Goal: Task Accomplishment & Management: Use online tool/utility

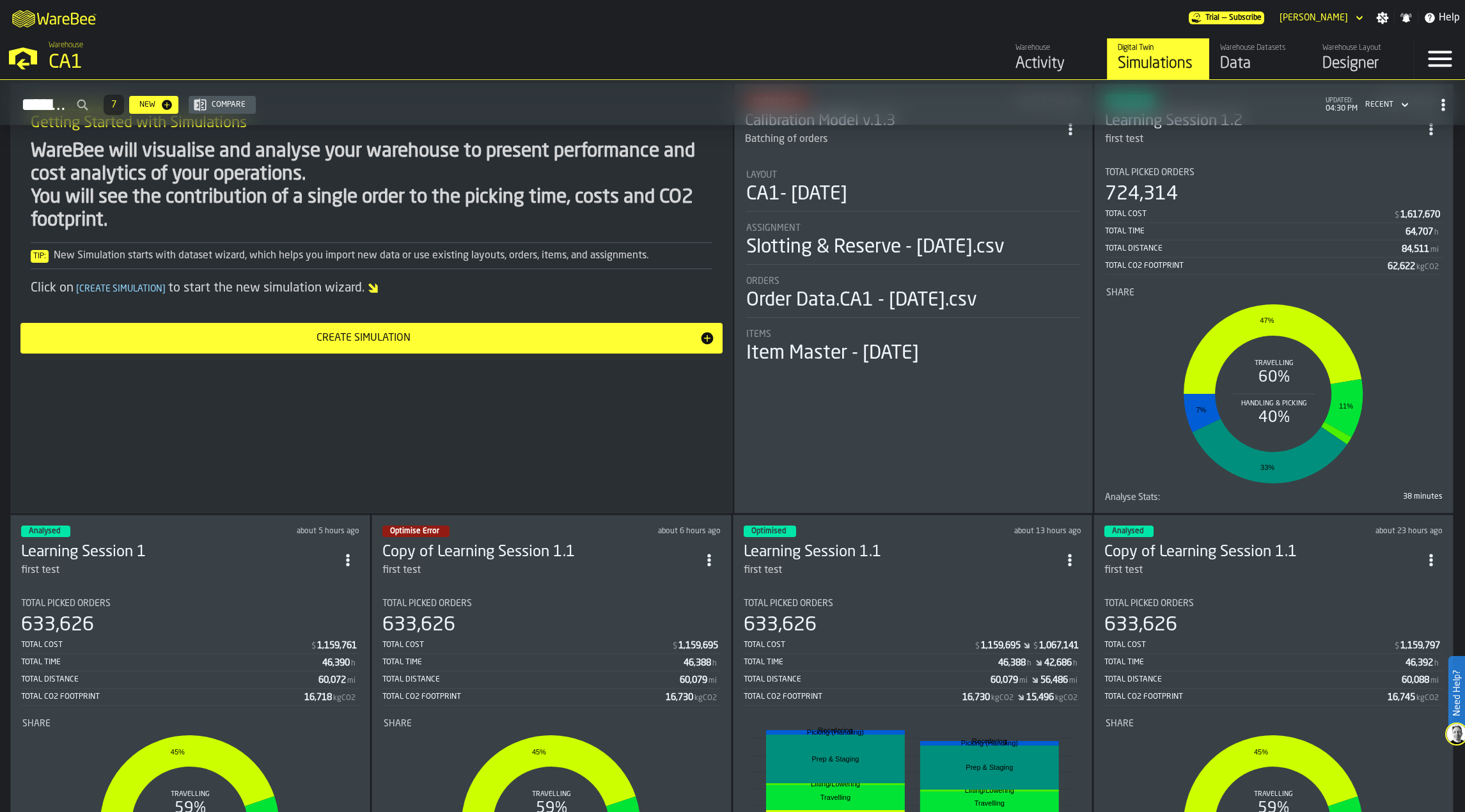
scroll to position [1151, 0]
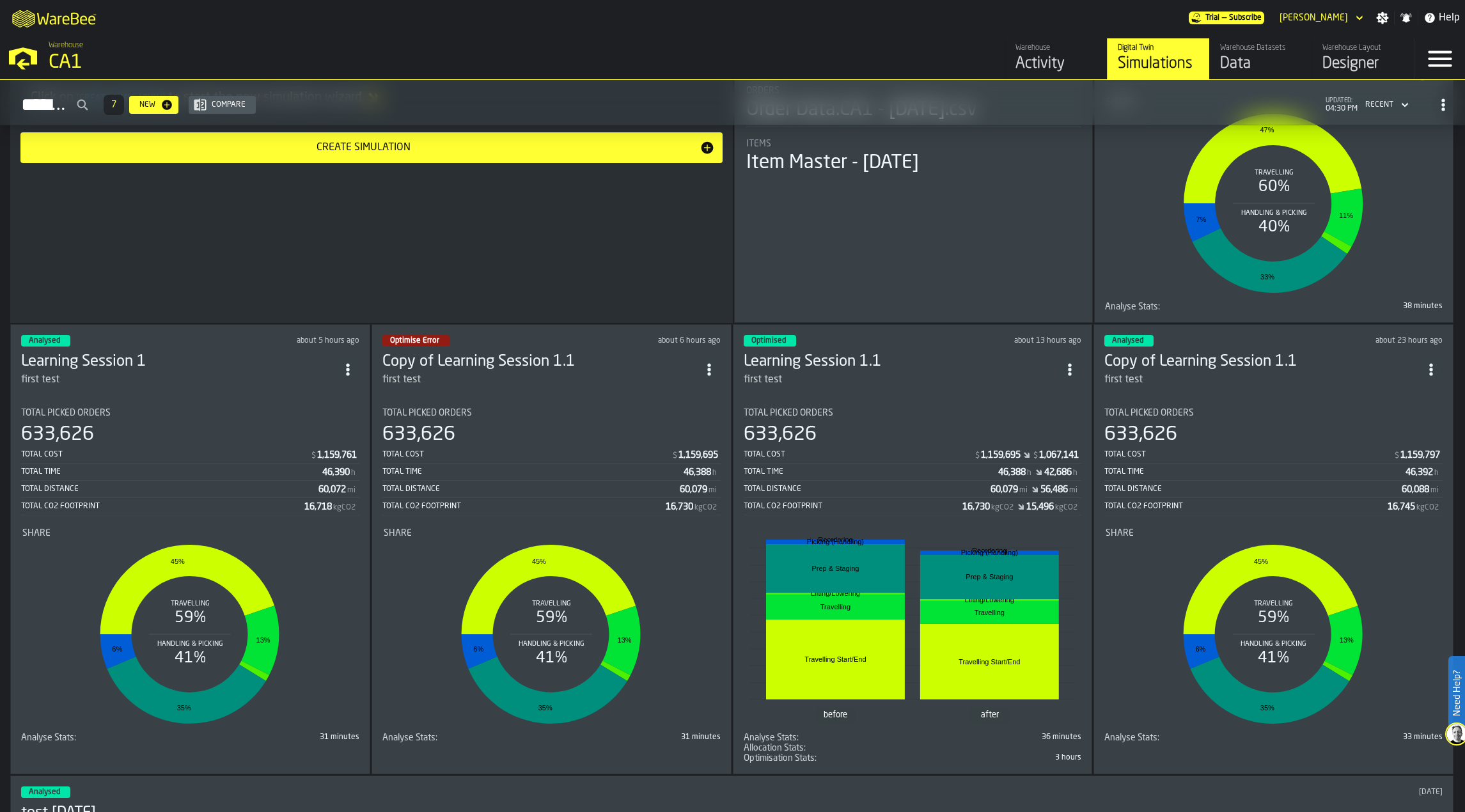
click at [581, 386] on div "Optimise Error about 6 hours ago Copy of Learning Session 1.1 first test Total …" at bounding box center [551, 549] width 360 height 450
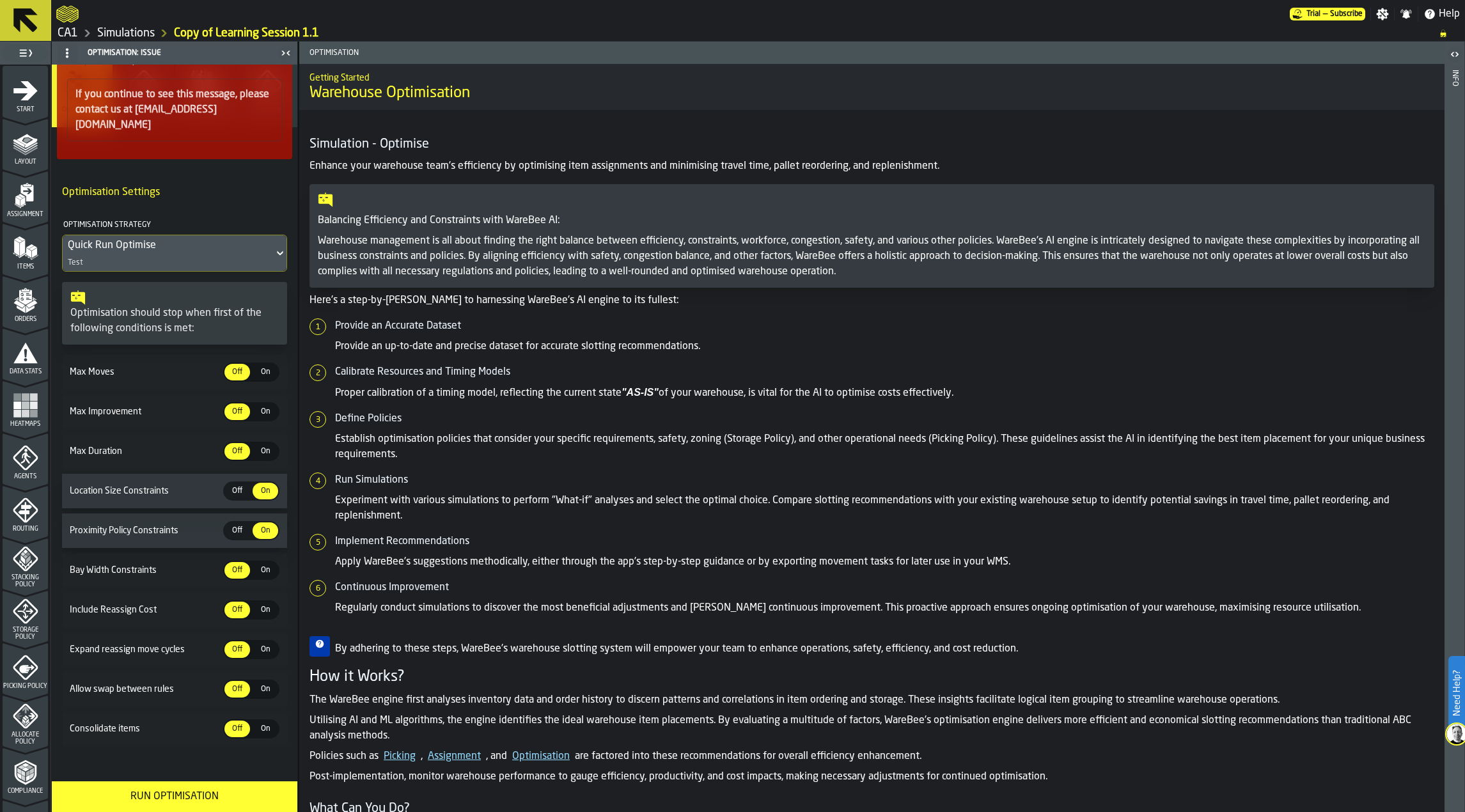
click at [35, 620] on icon "menu Storage Policy" at bounding box center [25, 611] width 25 height 25
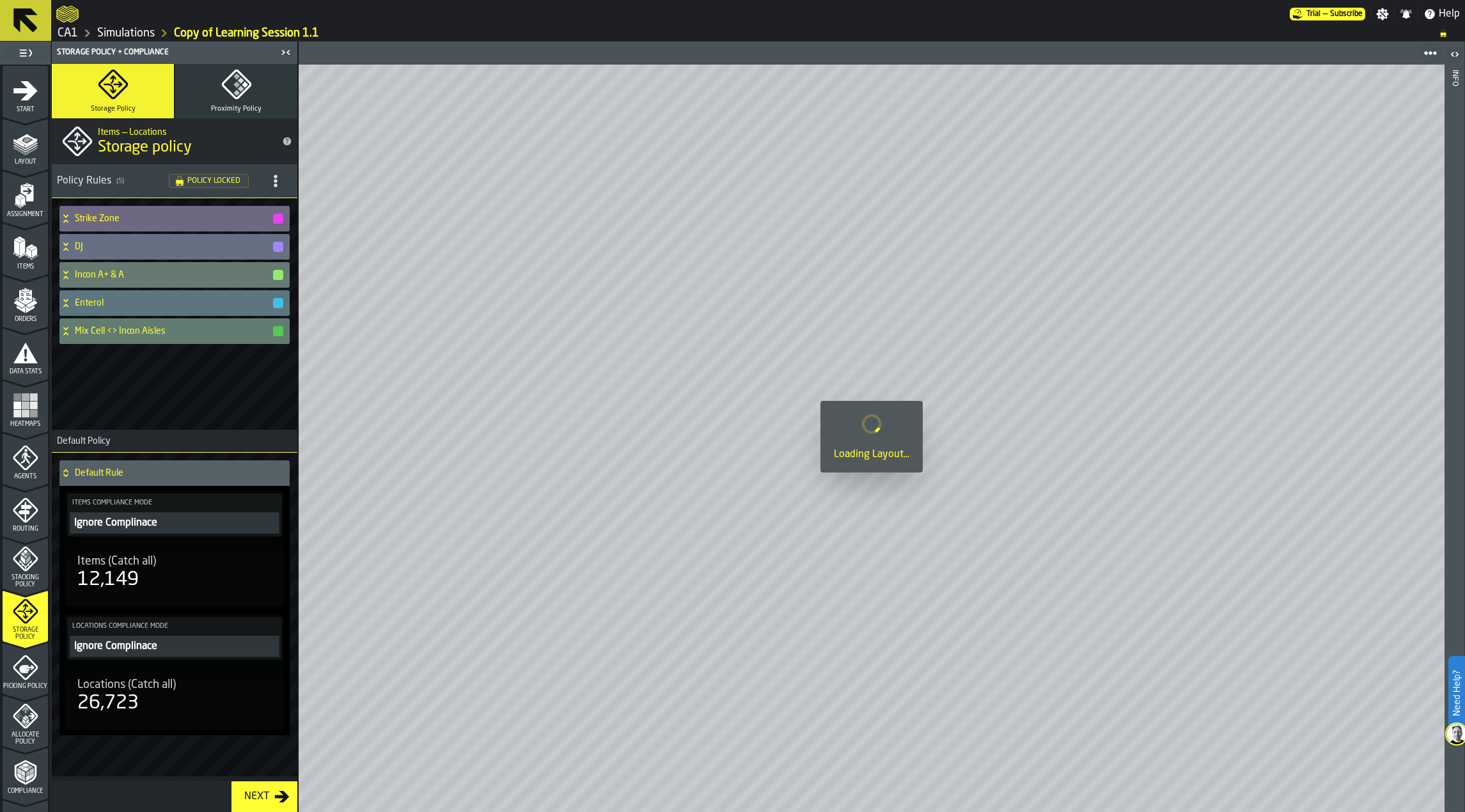
click at [207, 339] on div "Mix Cell <> Incon Aisles" at bounding box center [172, 331] width 225 height 25
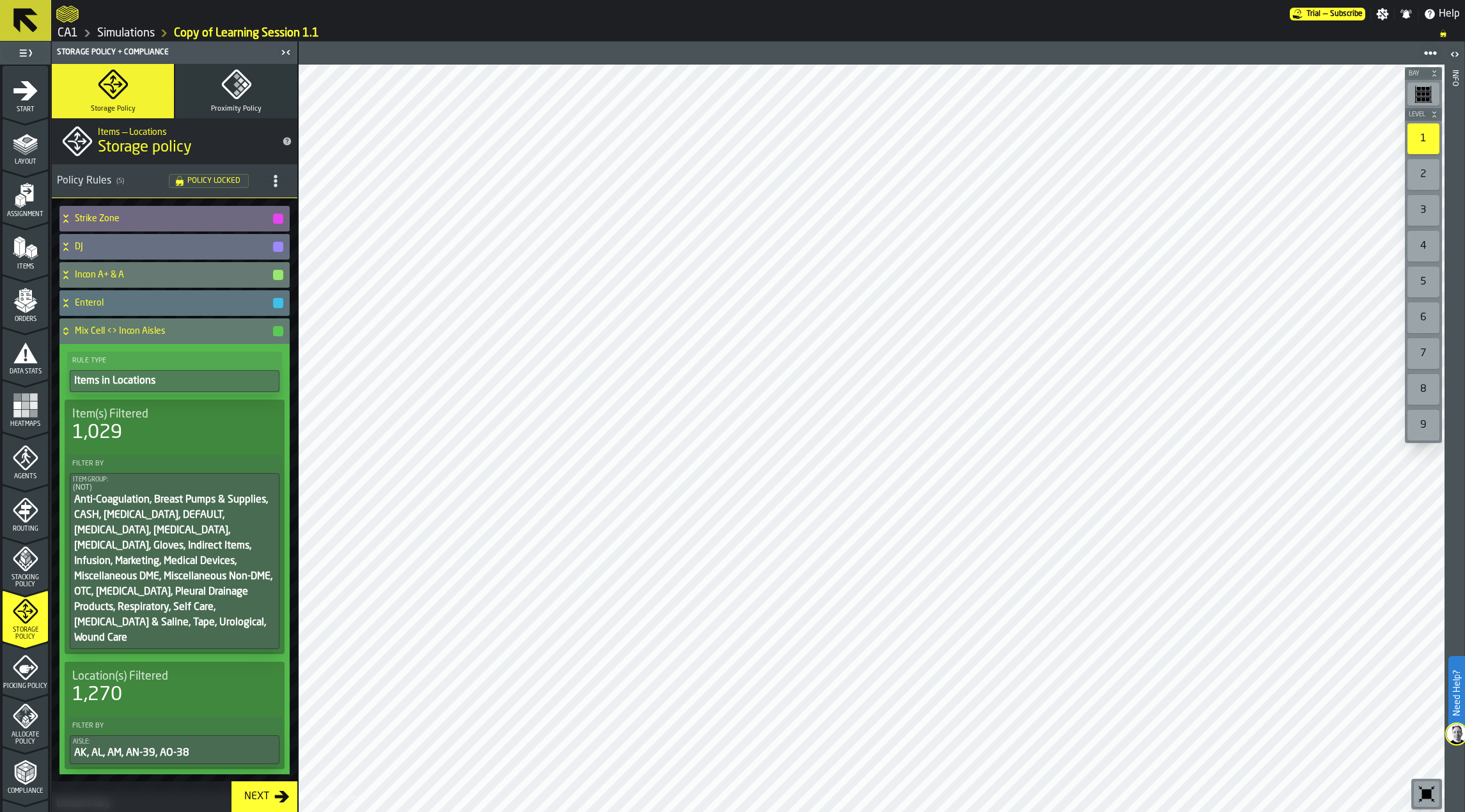
click at [198, 330] on h4 "Mix Cell <> Incon Aisles" at bounding box center [173, 331] width 197 height 10
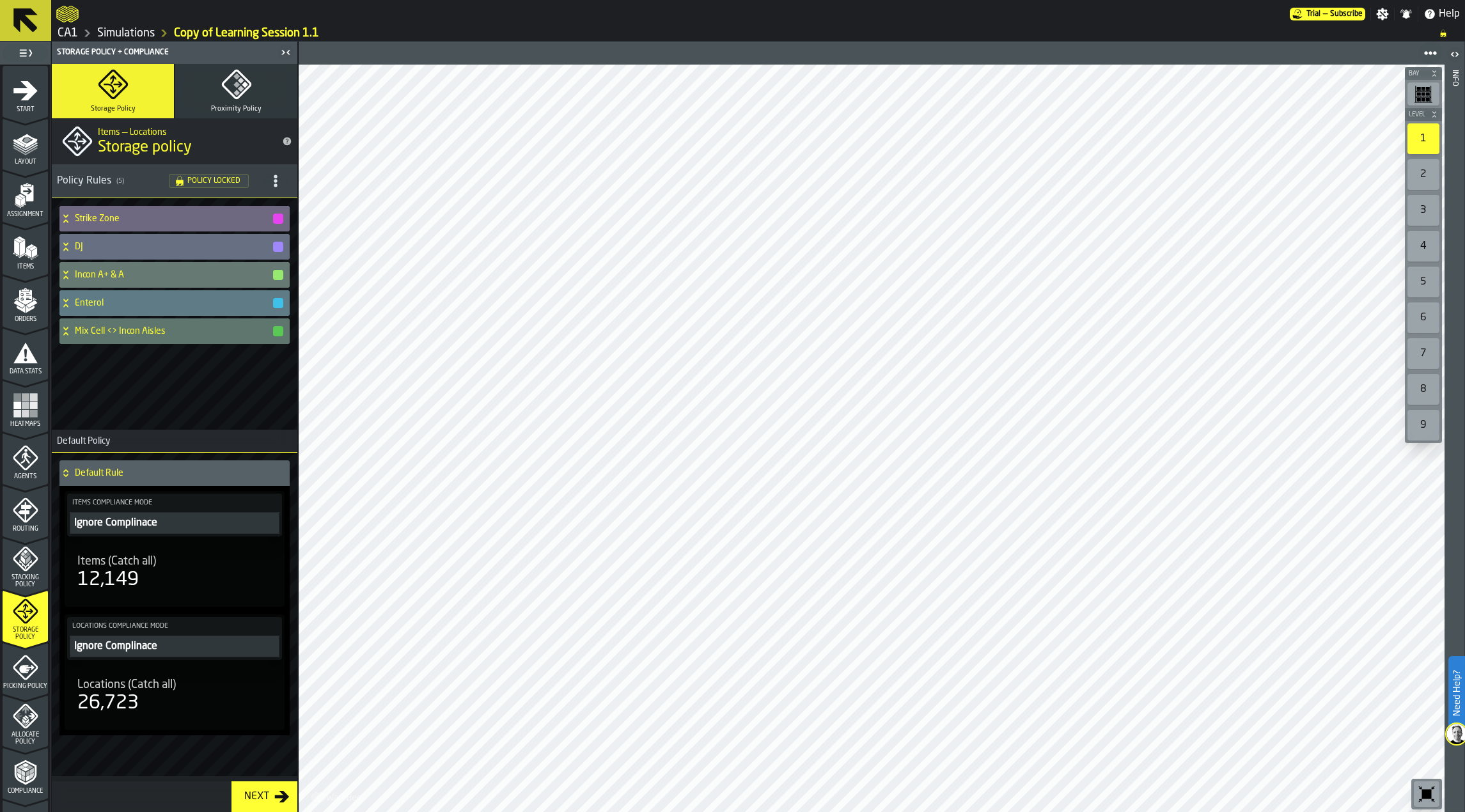
click at [108, 305] on h4 "Enterol" at bounding box center [173, 303] width 197 height 10
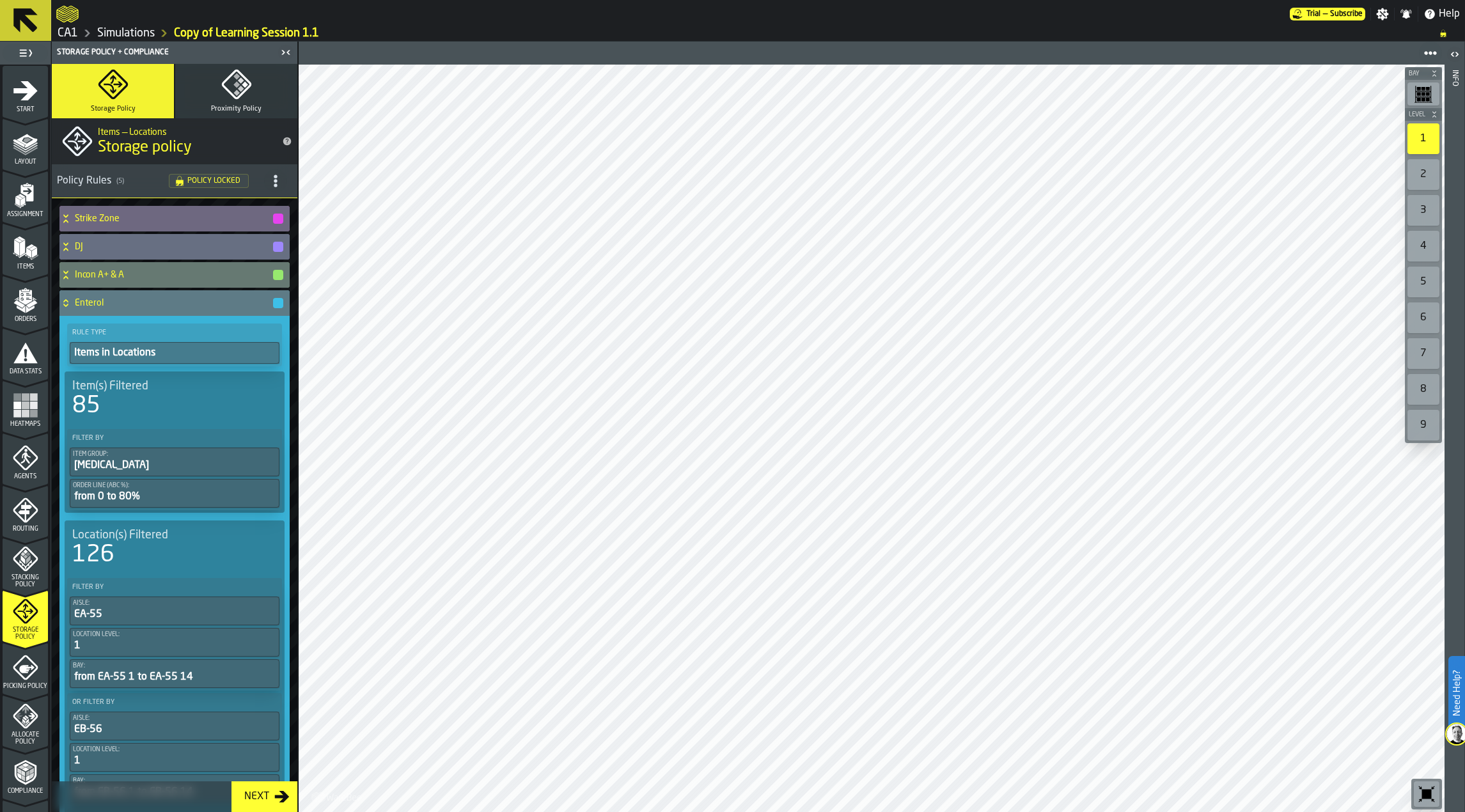
click at [154, 304] on h4 "Enterol" at bounding box center [173, 303] width 197 height 10
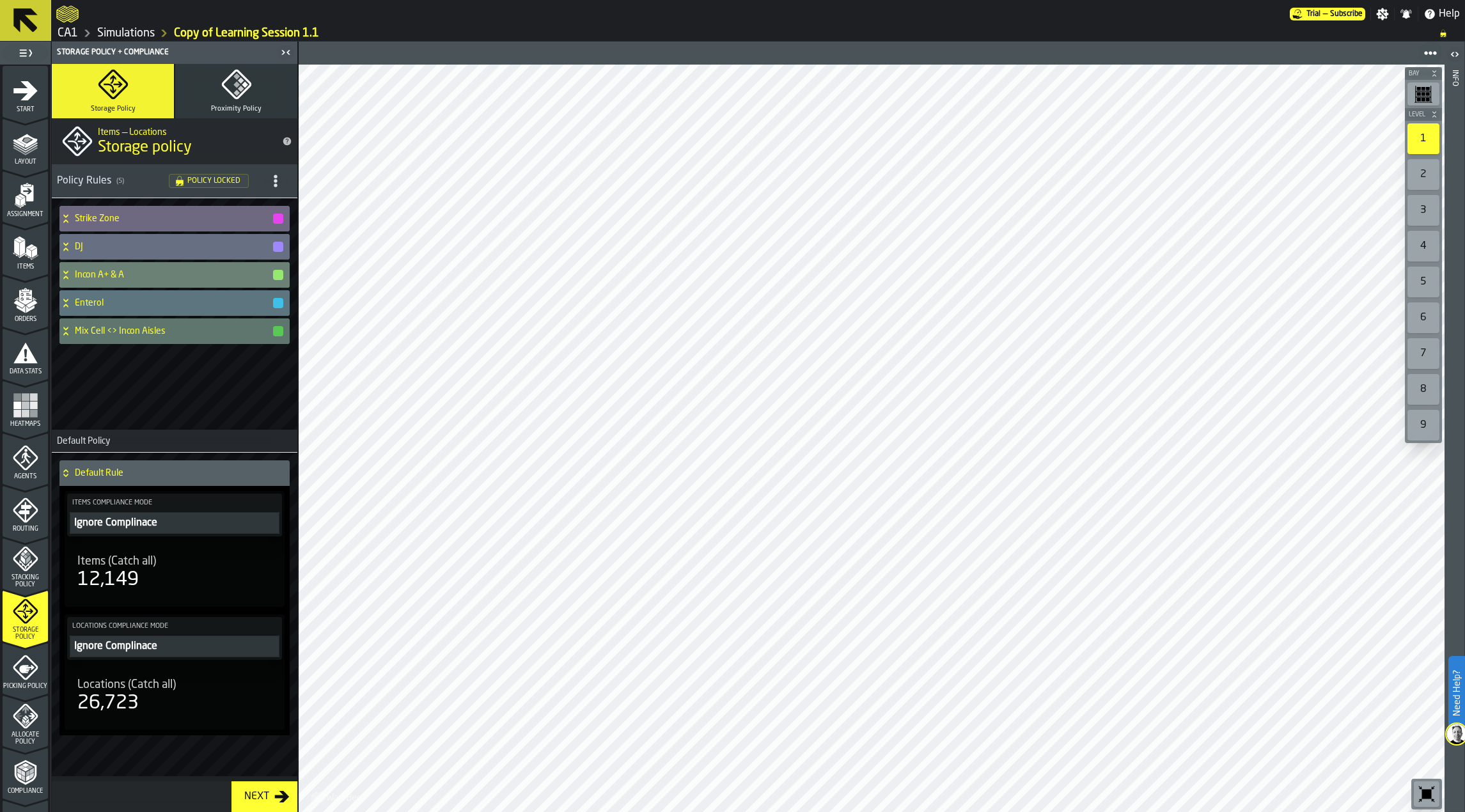
click at [165, 271] on h4 "Incon A+ & A" at bounding box center [173, 275] width 197 height 10
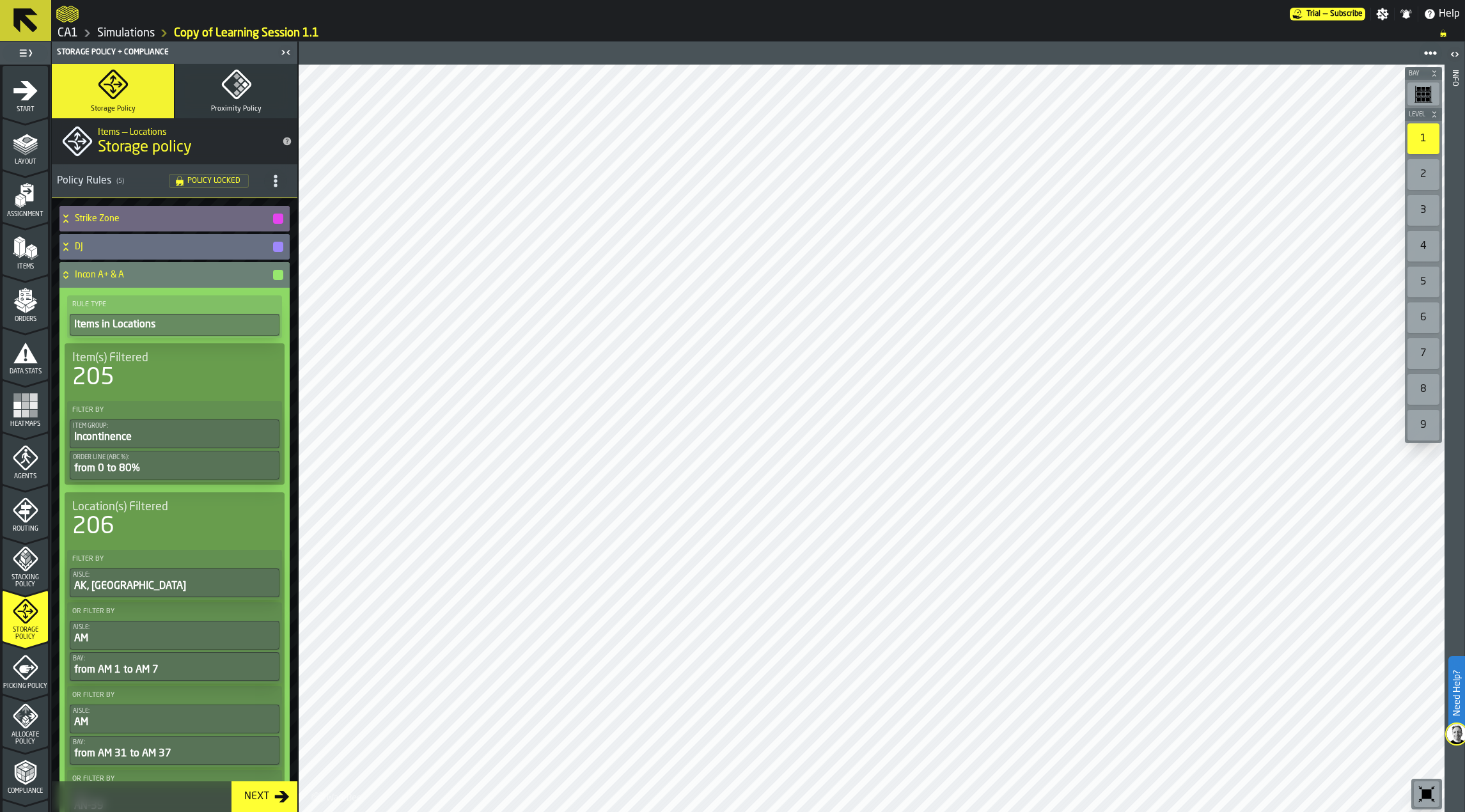
click at [165, 271] on h4 "Incon A+ & A" at bounding box center [173, 275] width 197 height 10
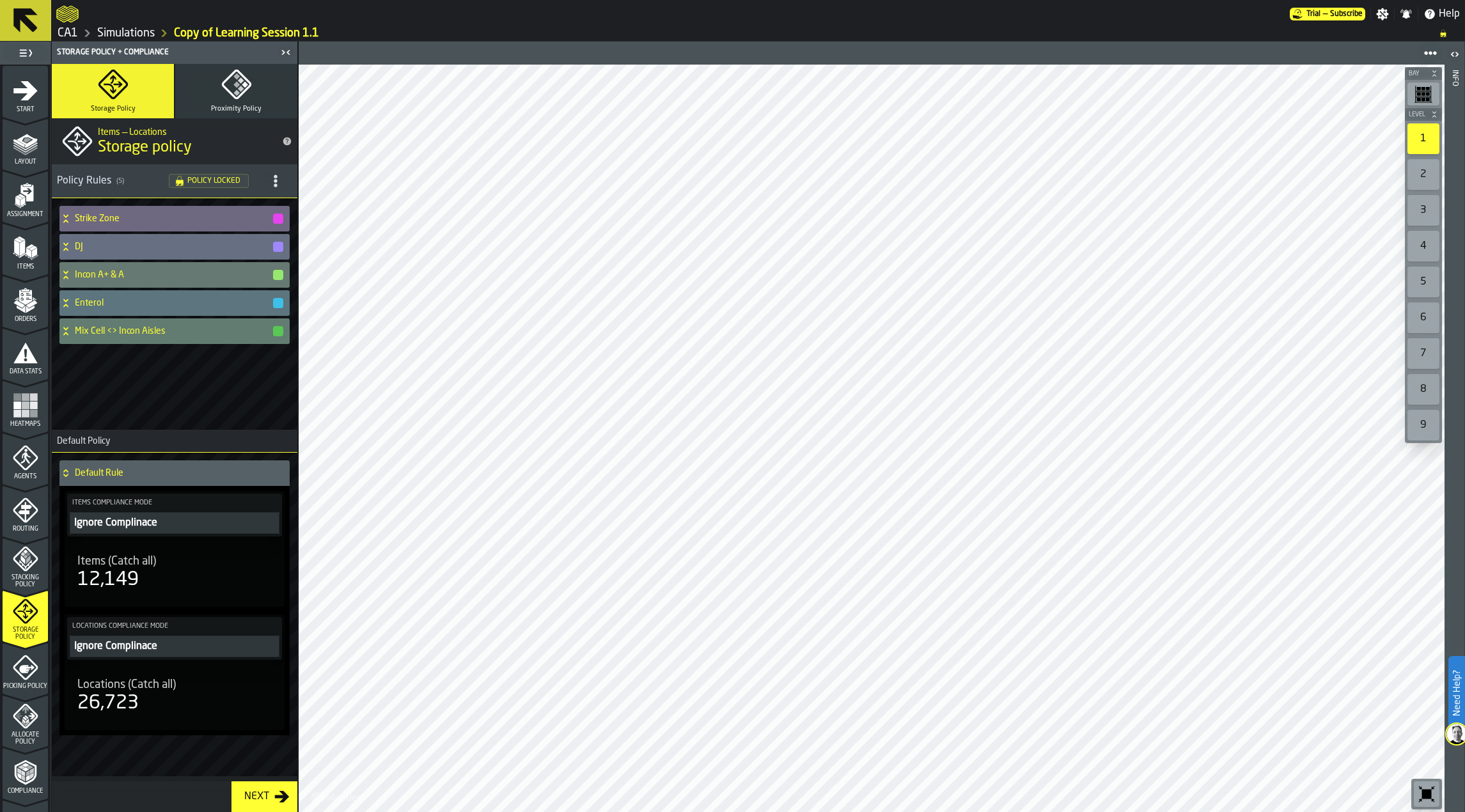
click at [187, 336] on h4 "Mix Cell <> Incon Aisles" at bounding box center [173, 331] width 197 height 10
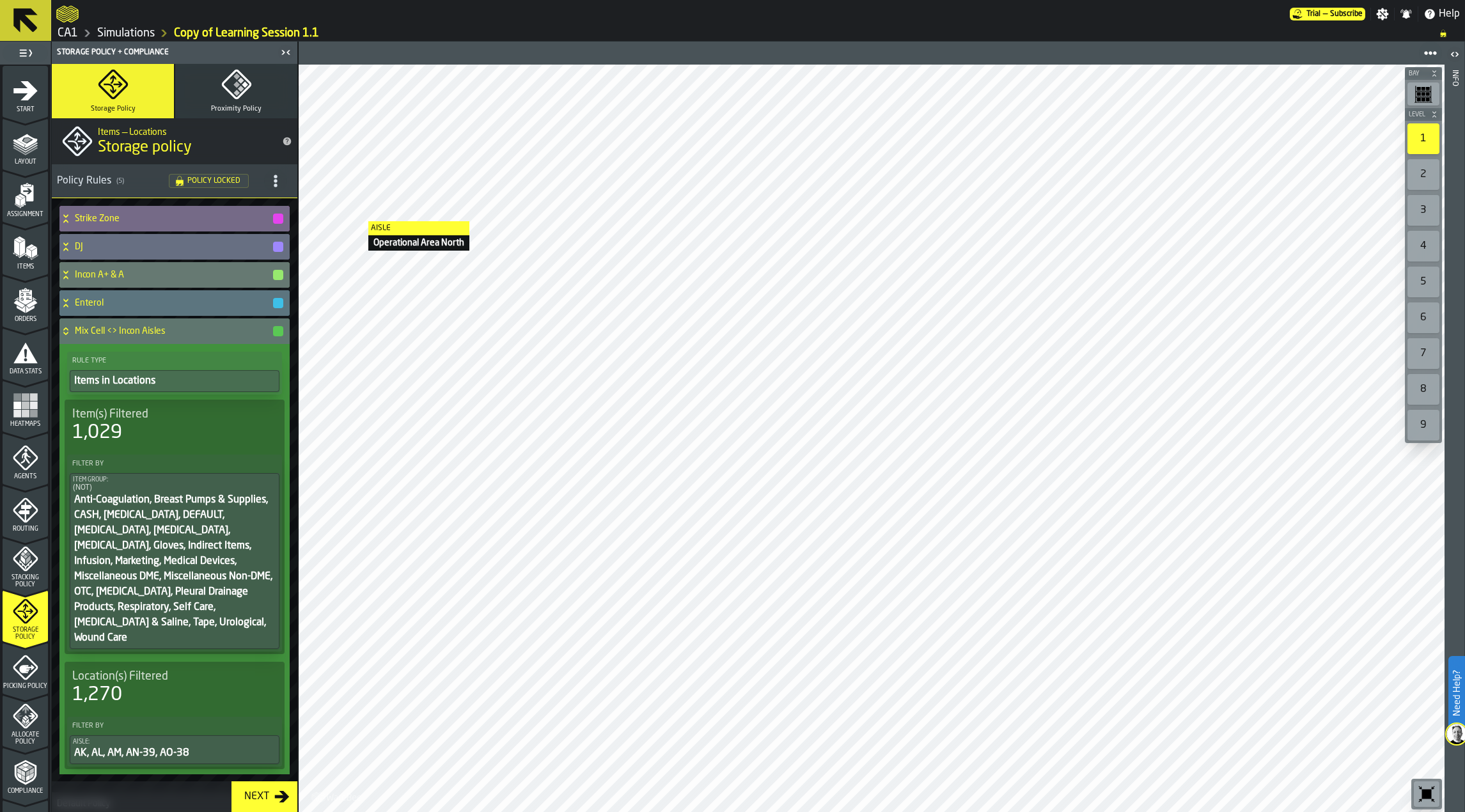
click at [194, 213] on div "Strike Zone" at bounding box center [172, 218] width 225 height 25
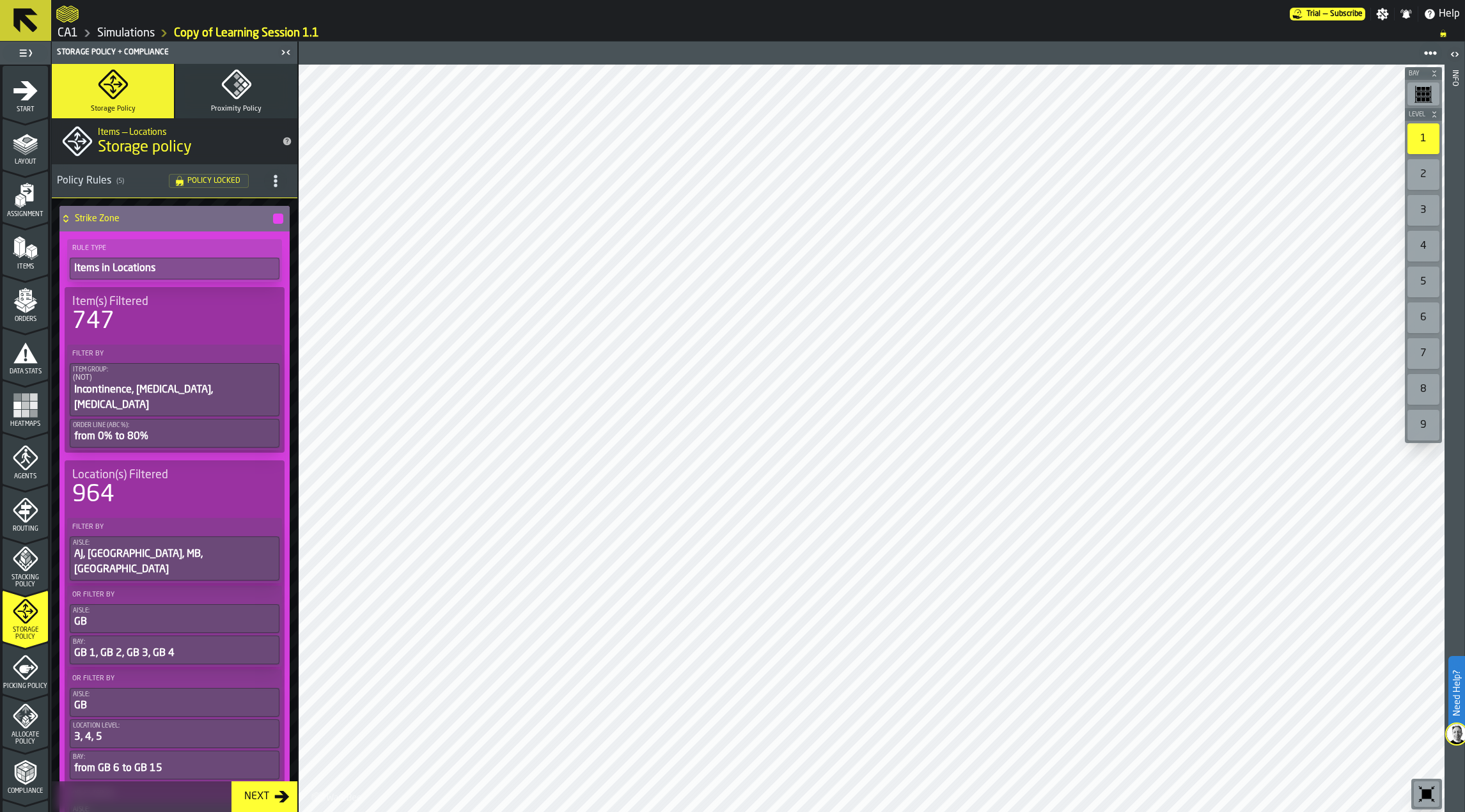
click at [177, 222] on h4 "Strike Zone" at bounding box center [173, 219] width 197 height 10
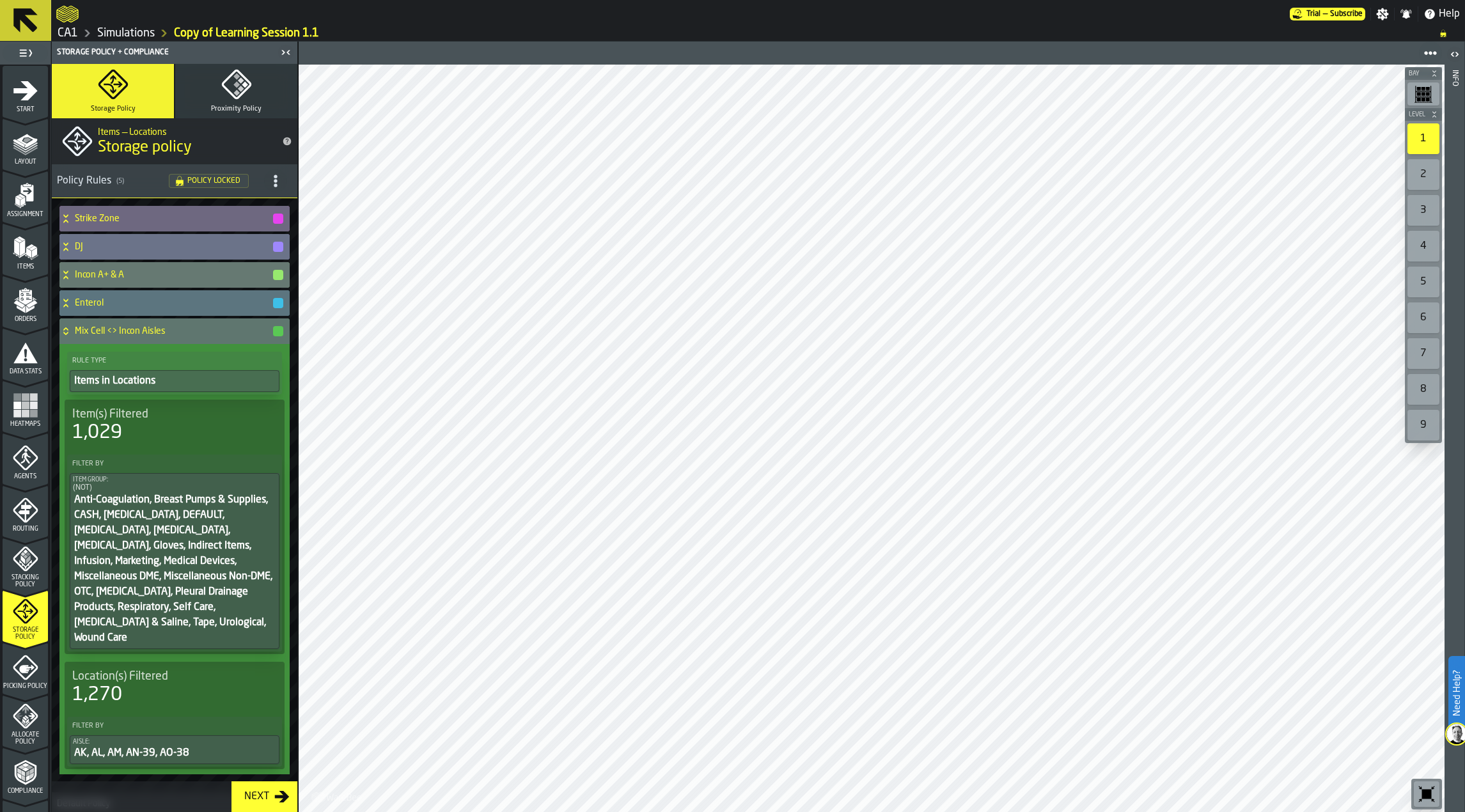
click at [160, 248] on h4 "DJ" at bounding box center [173, 247] width 197 height 10
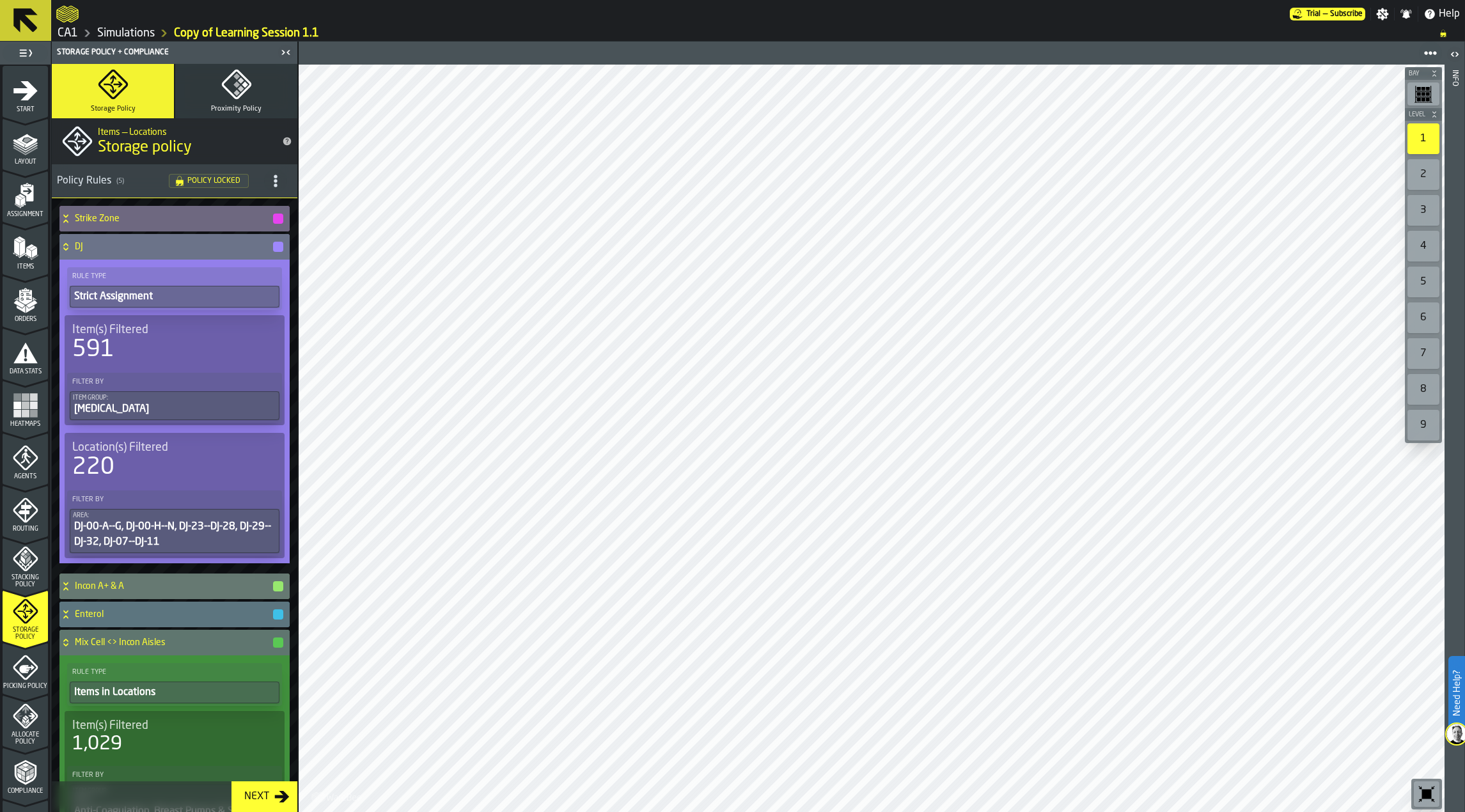
click at [173, 246] on h4 "DJ" at bounding box center [173, 247] width 197 height 10
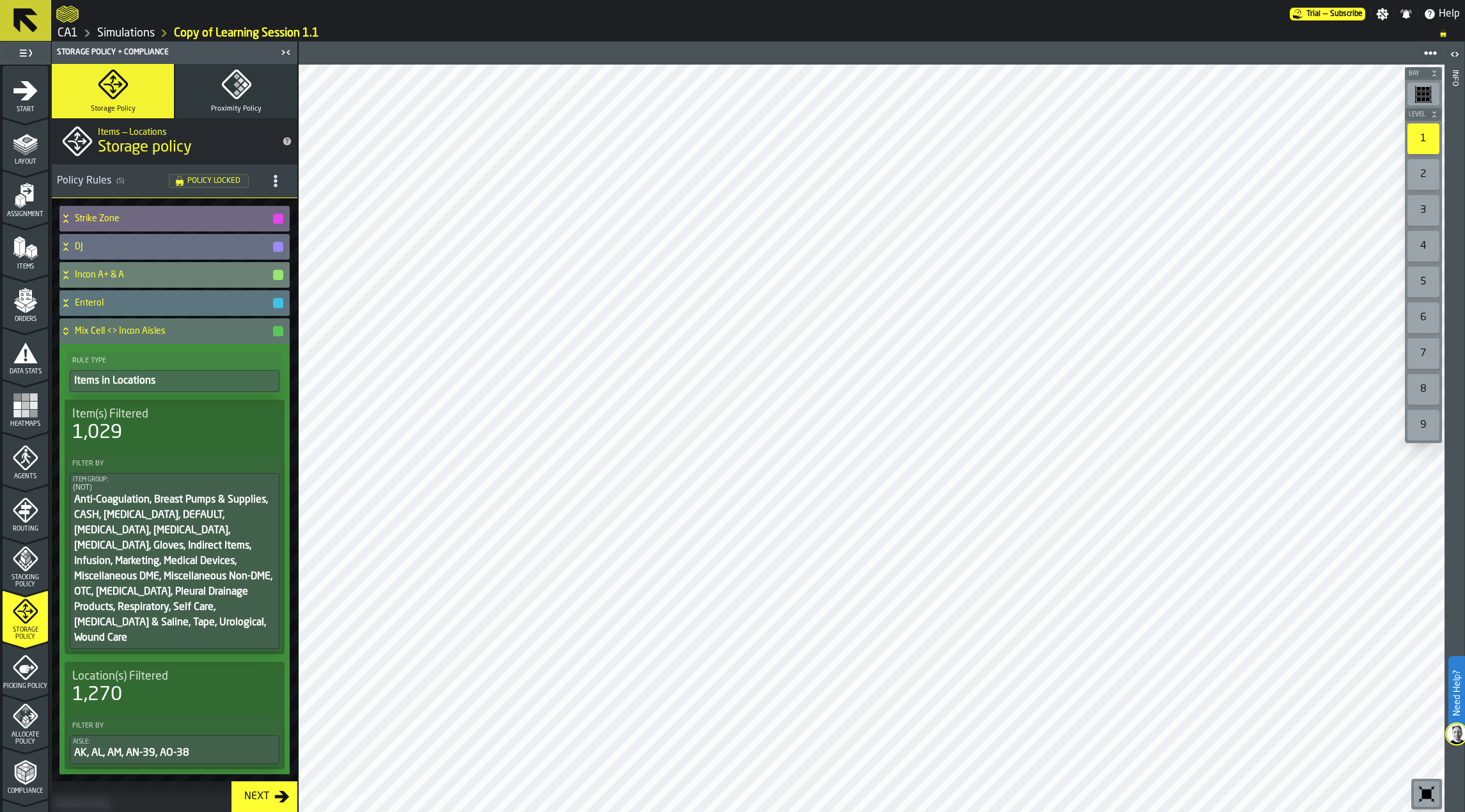
click at [163, 274] on h4 "Incon A+ & A" at bounding box center [173, 275] width 197 height 10
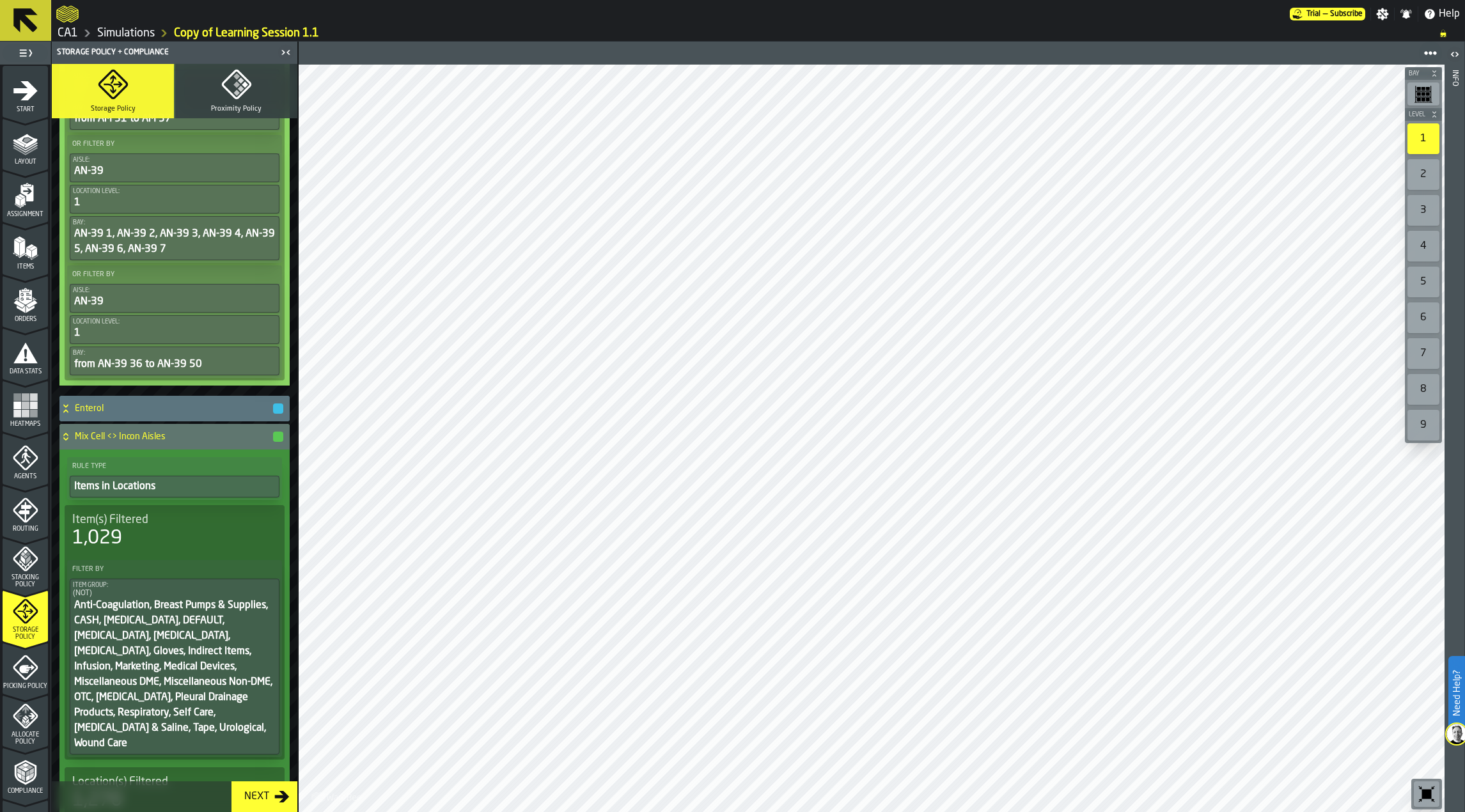
scroll to position [639, 0]
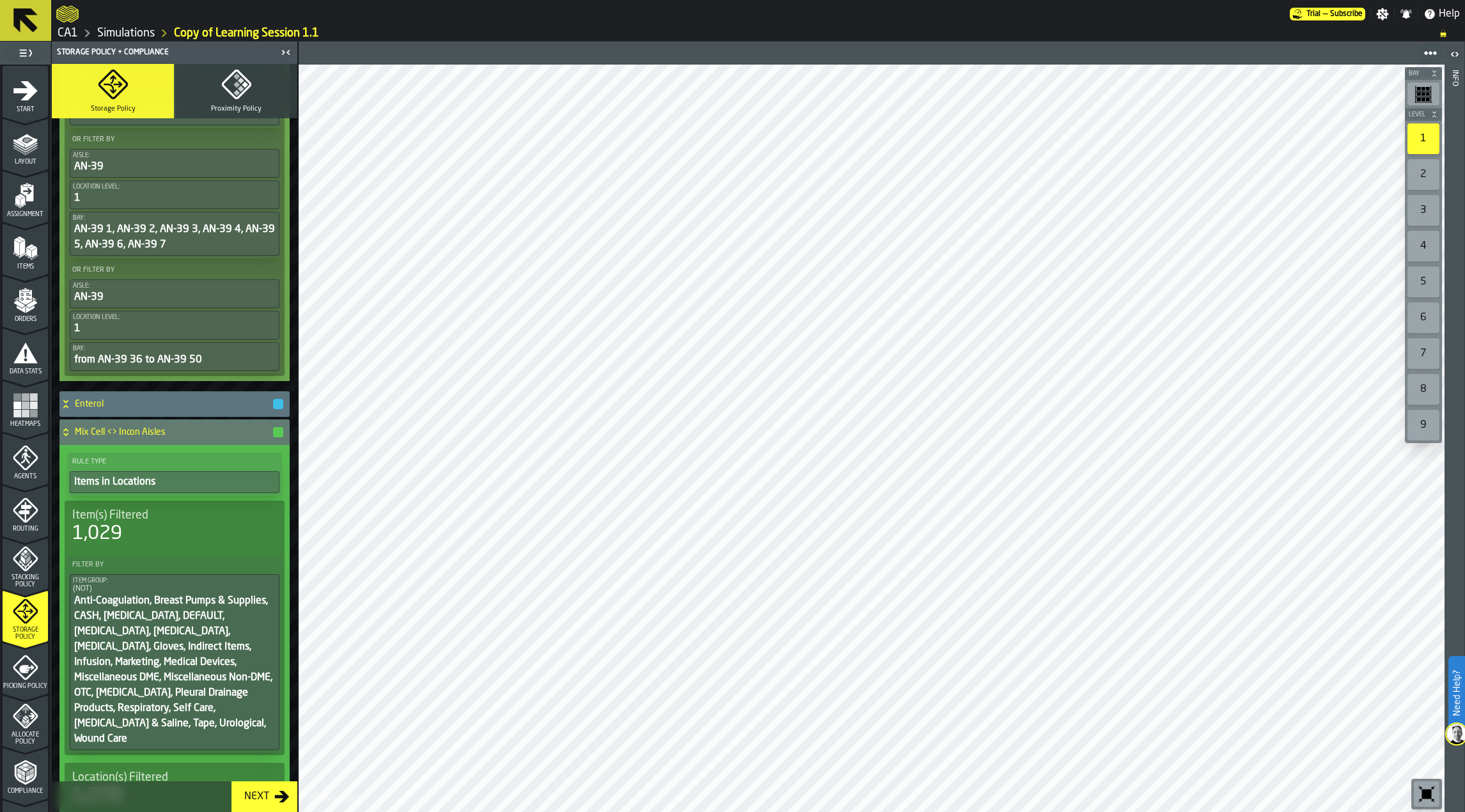
click at [202, 438] on div "Mix Cell <> Incon Aisles" at bounding box center [172, 432] width 225 height 25
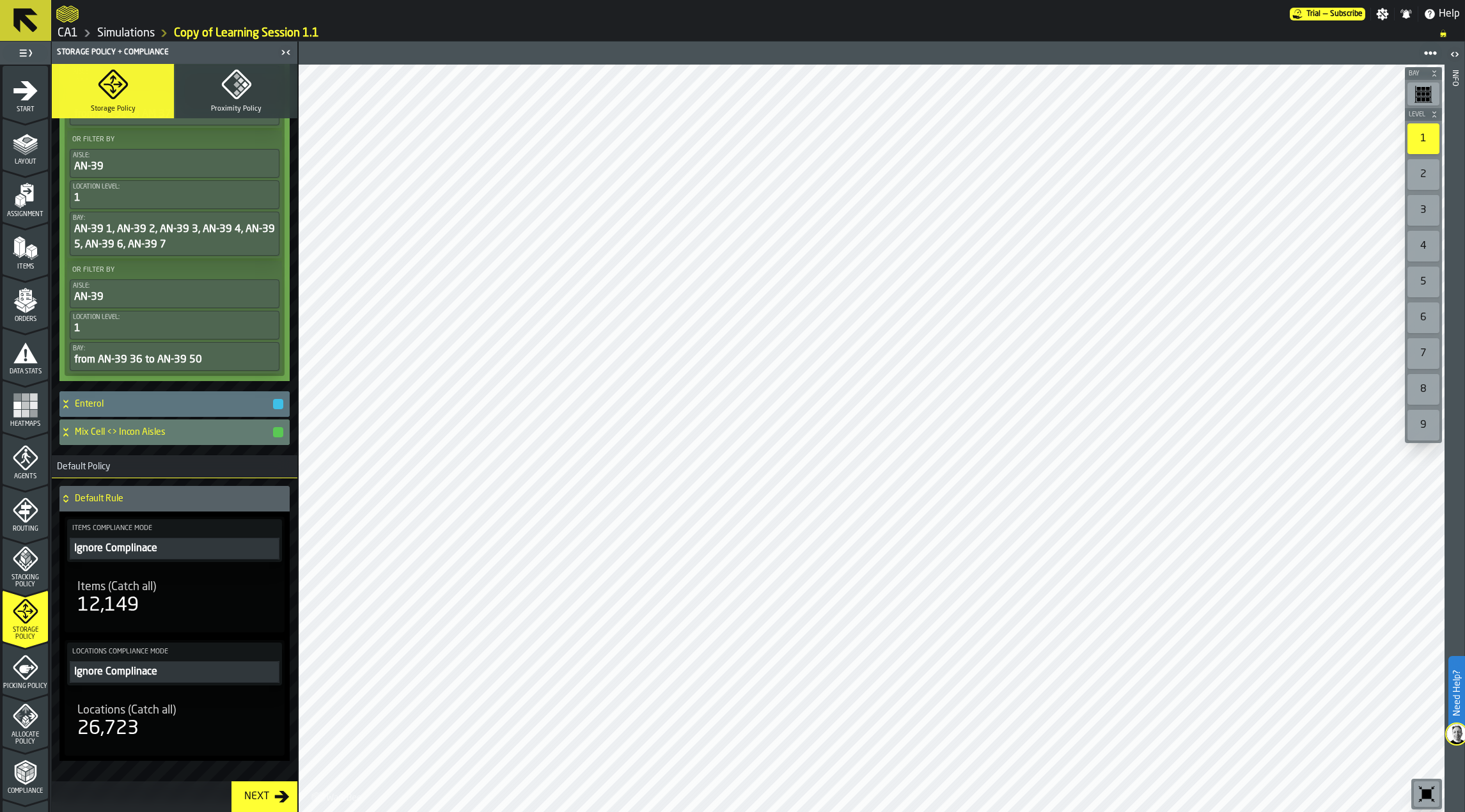
click at [154, 438] on div "Mix Cell <> Incon Aisles" at bounding box center [172, 432] width 225 height 25
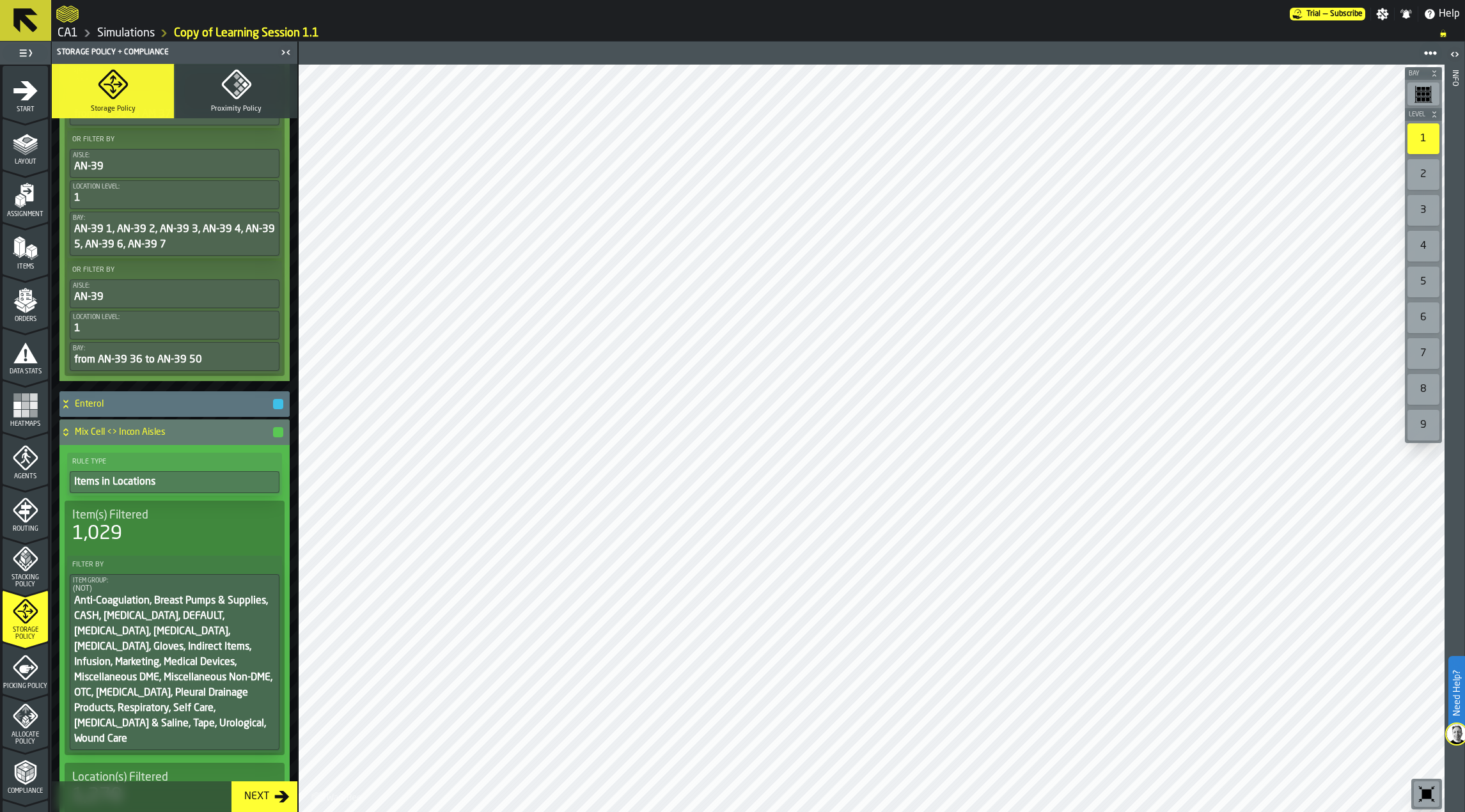
scroll to position [895, 0]
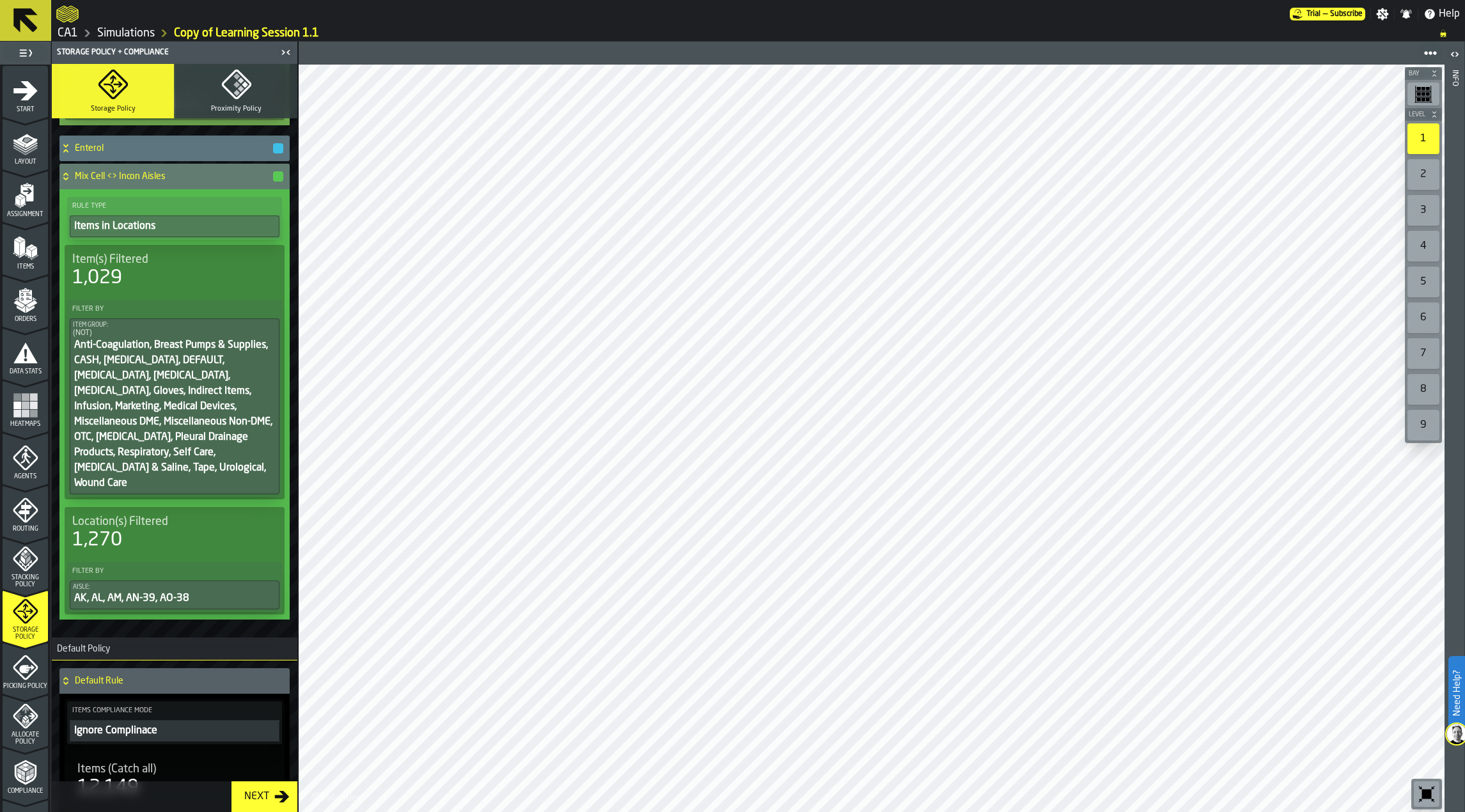
click at [194, 564] on label "Filter By" at bounding box center [175, 571] width 209 height 14
click at [194, 528] on div "1,270" at bounding box center [174, 540] width 204 height 23
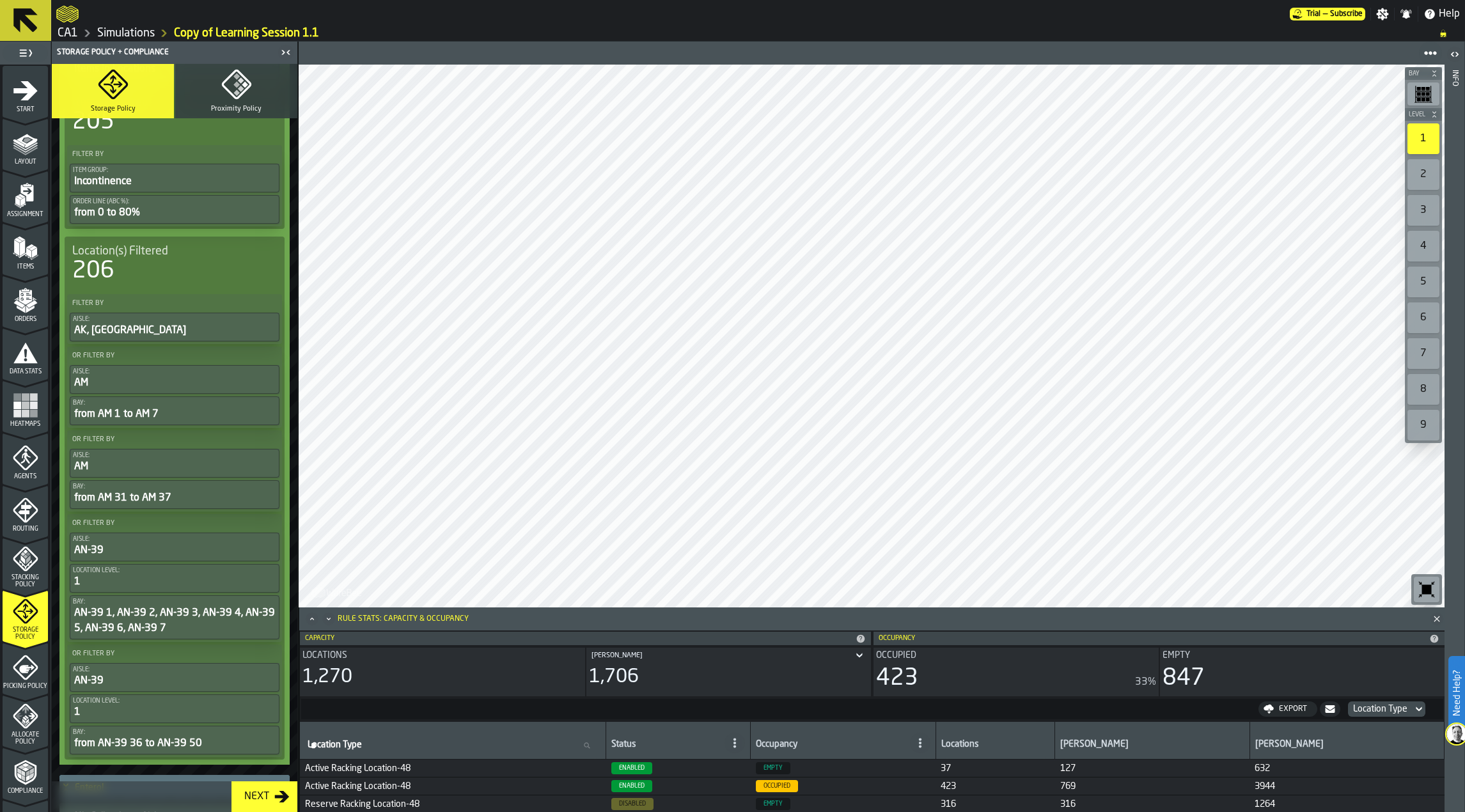
scroll to position [0, 0]
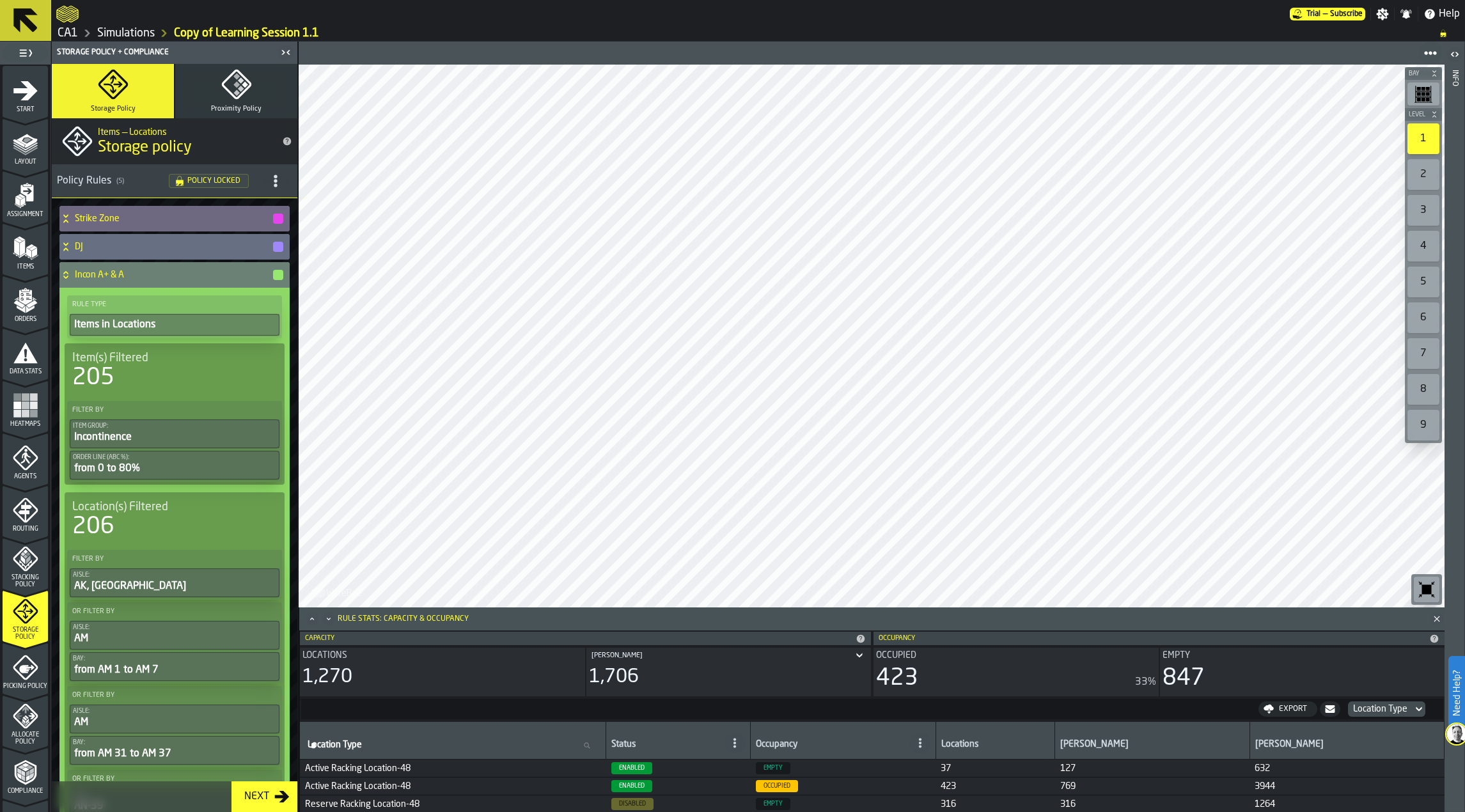
click at [181, 277] on h4 "Incon A+ & A" at bounding box center [173, 275] width 197 height 10
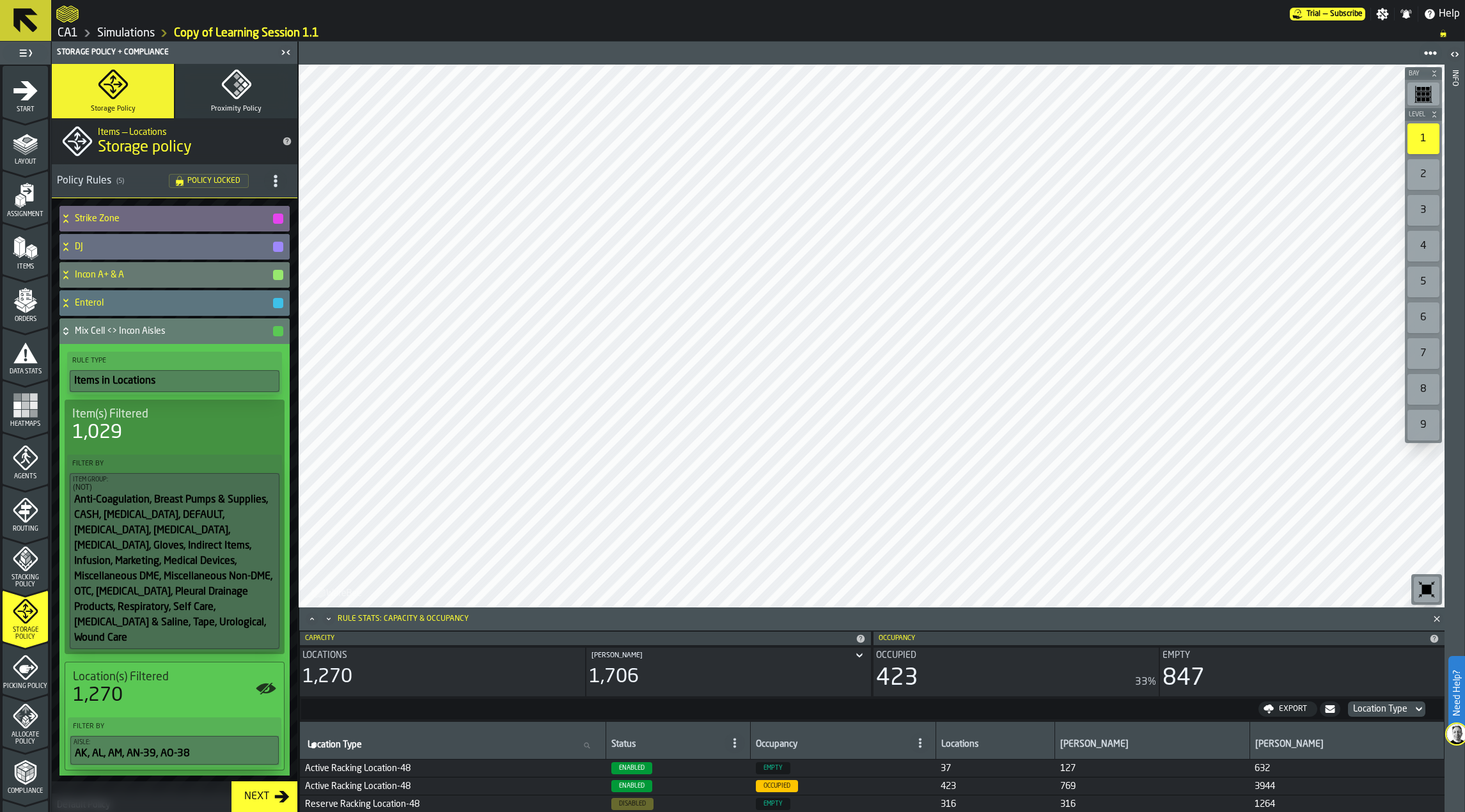
click at [175, 327] on h4 "Mix Cell <> Incon Aisles" at bounding box center [173, 331] width 197 height 10
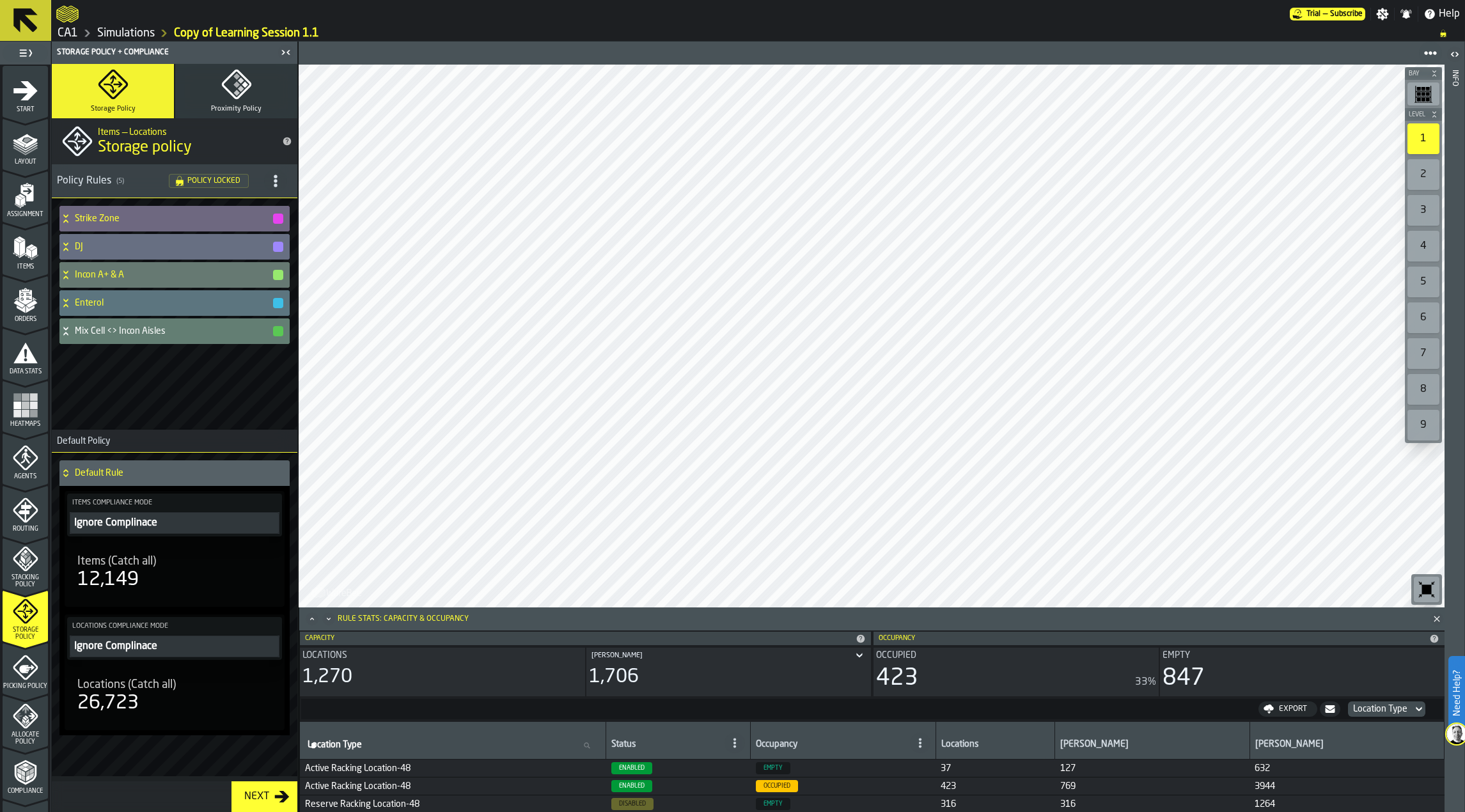
click at [24, 464] on icon "menu Agents" at bounding box center [25, 457] width 25 height 25
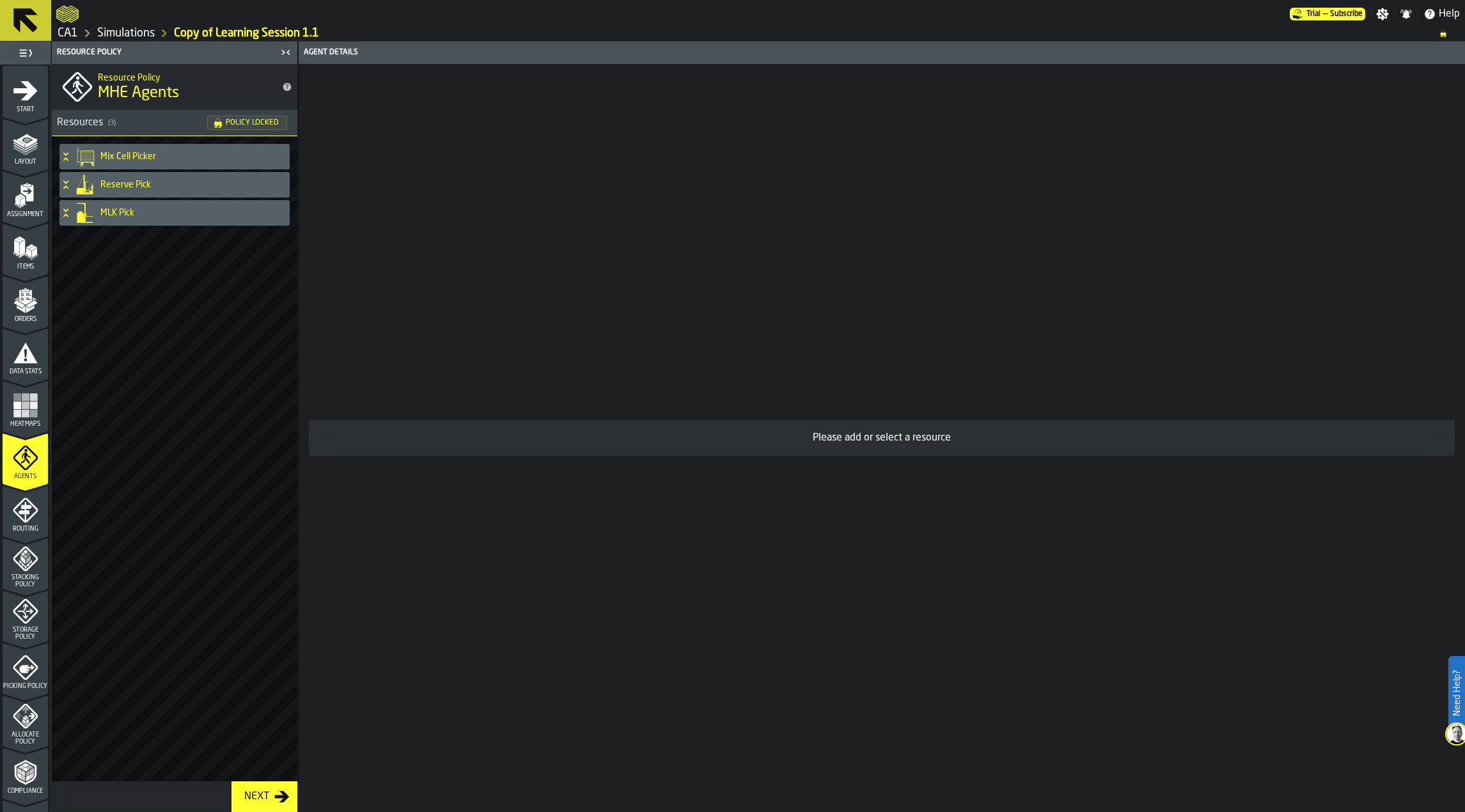
click at [148, 165] on div "Mix Cell Picker" at bounding box center [172, 156] width 225 height 25
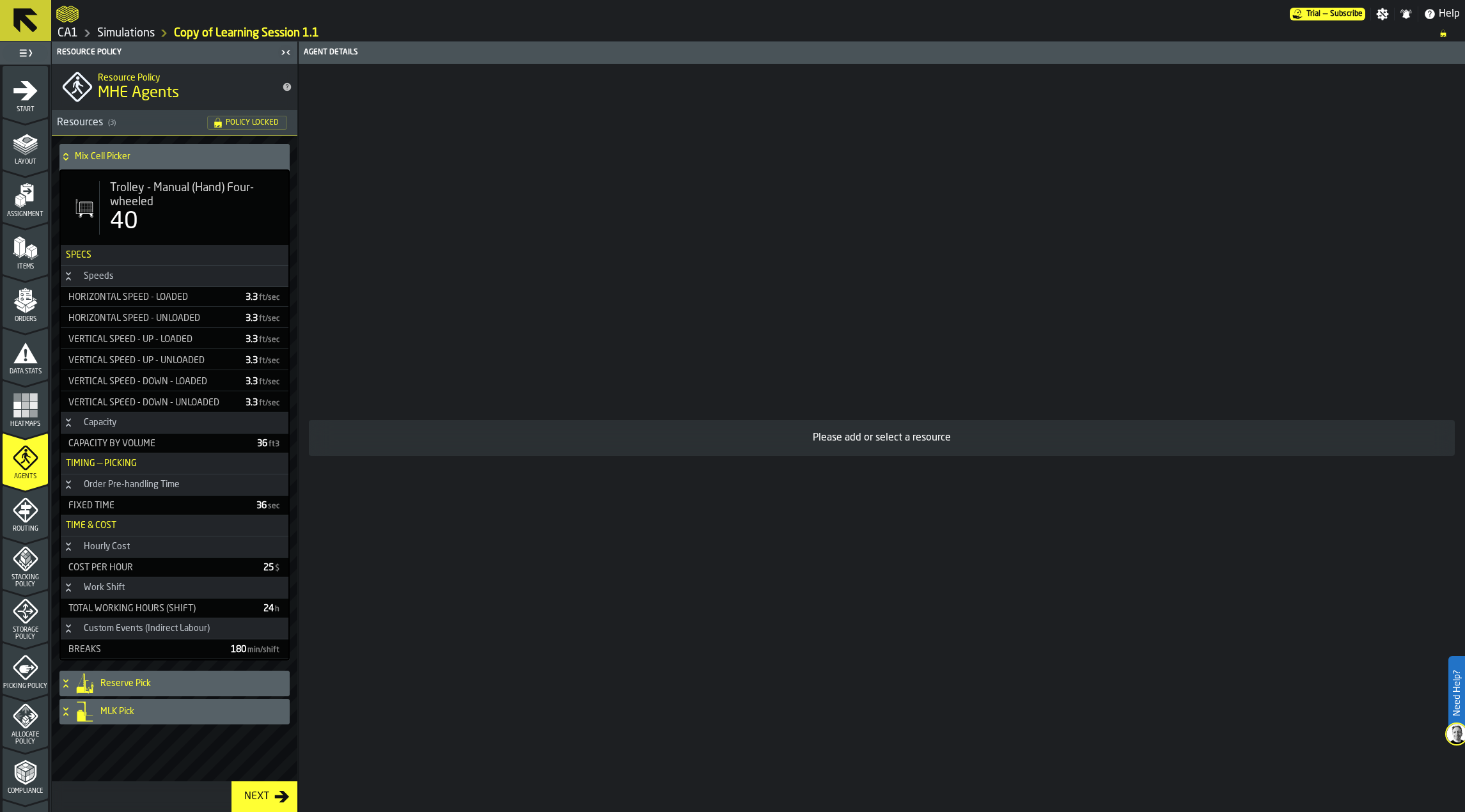
click at [149, 216] on div "40" at bounding box center [194, 222] width 168 height 25
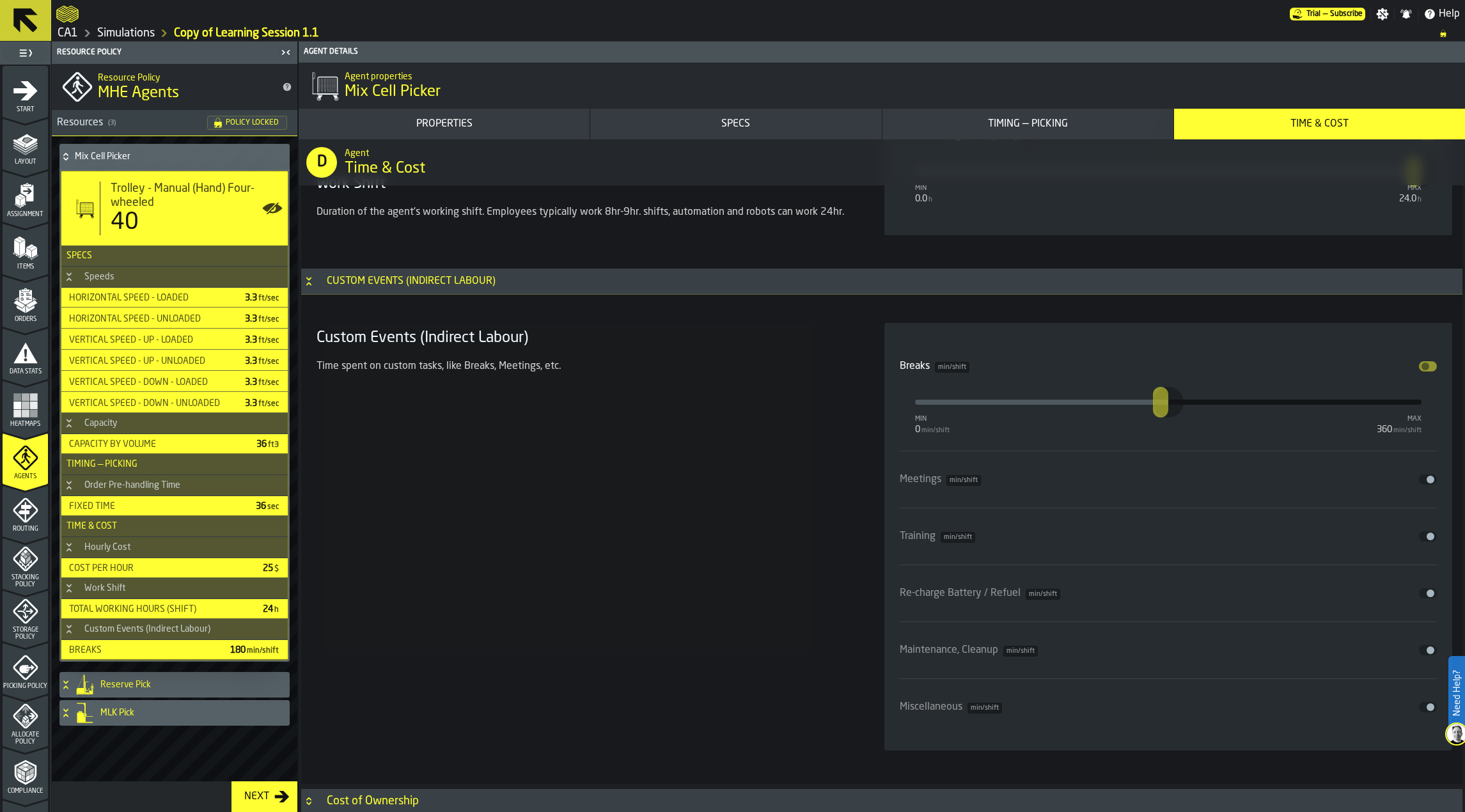
scroll to position [6251, 0]
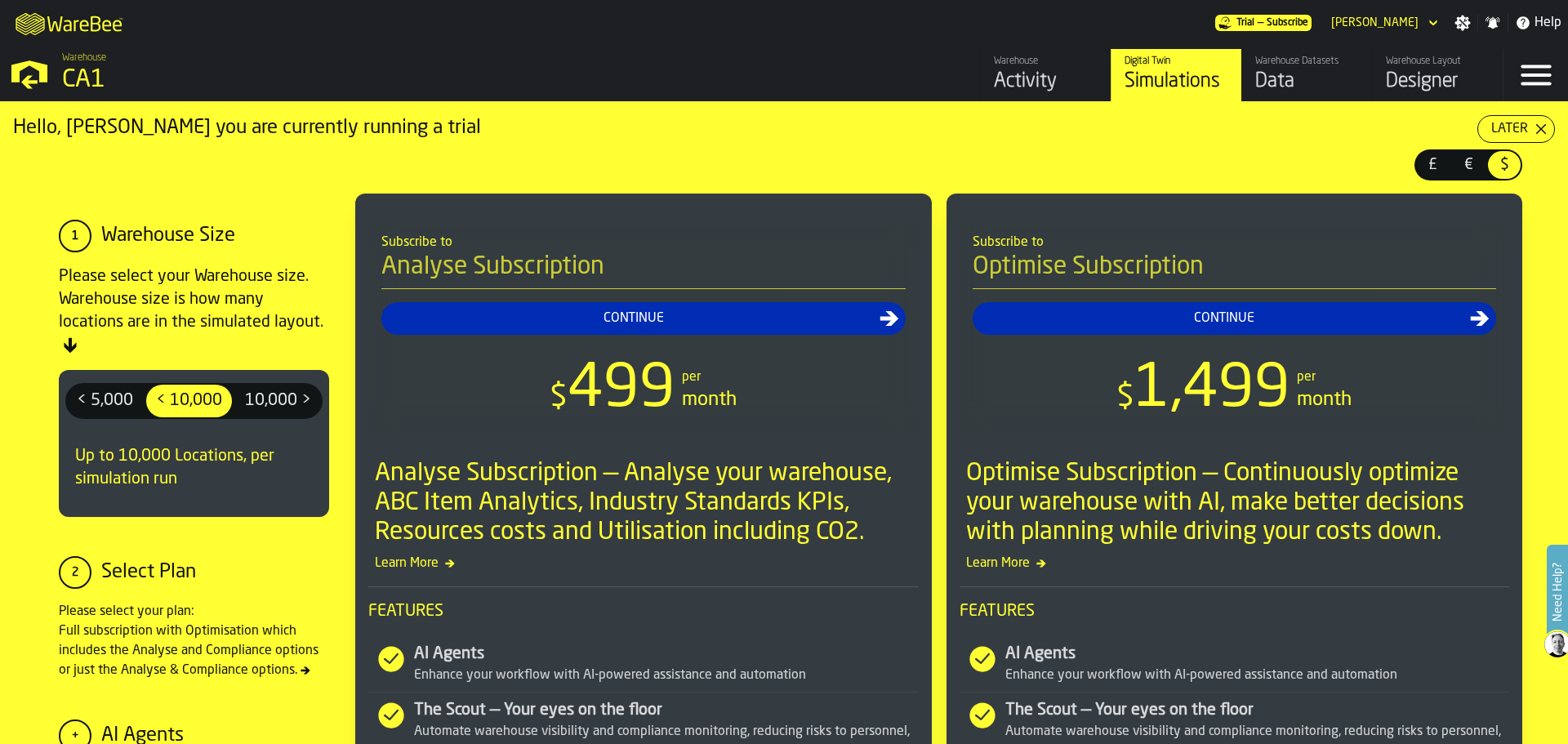
click at [1504, 125] on div "Later" at bounding box center [1510, 128] width 50 height 19
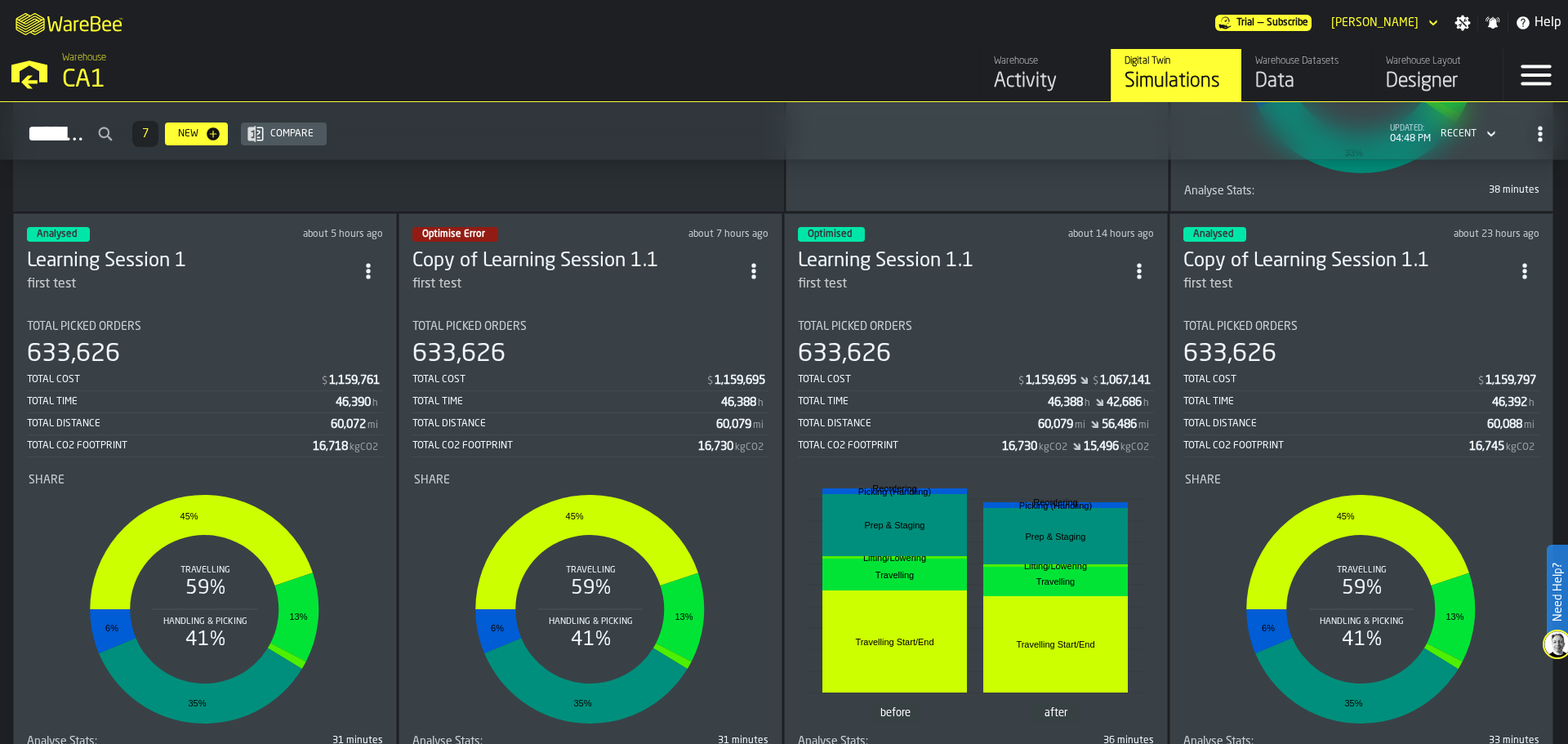
scroll to position [641, 0]
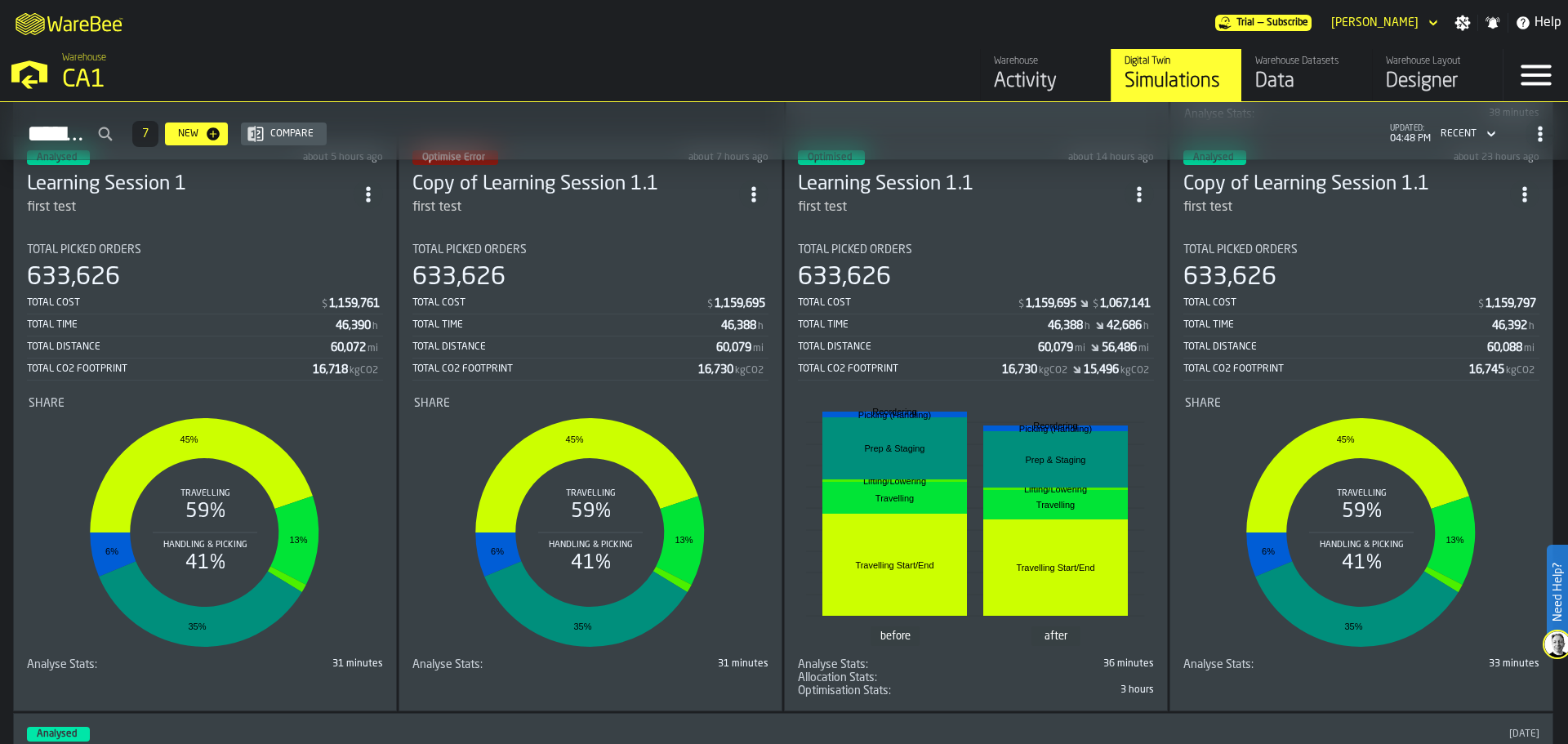
click at [980, 283] on div "633,626" at bounding box center [976, 278] width 356 height 30
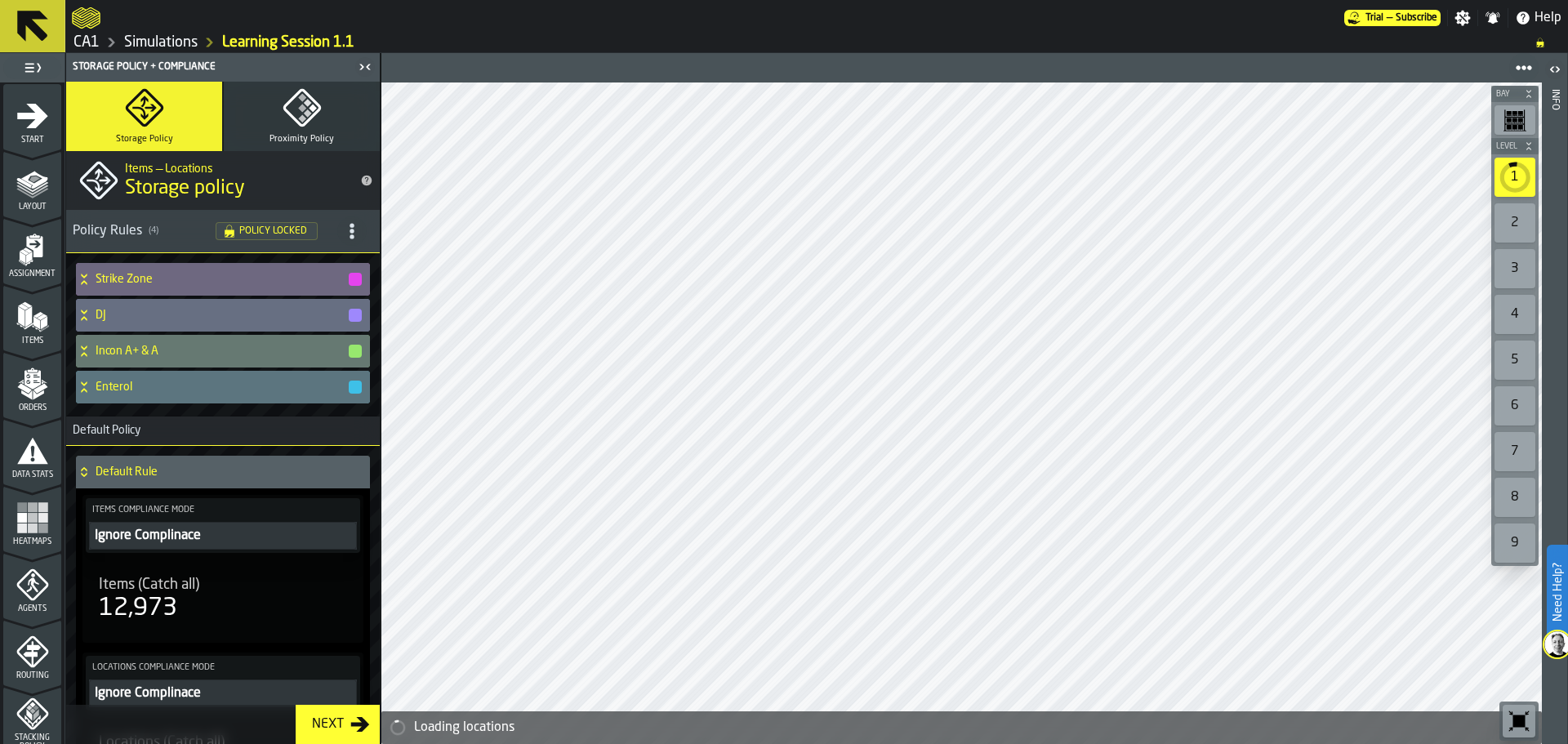
click at [285, 136] on span "Proximity Policy" at bounding box center [302, 139] width 65 height 11
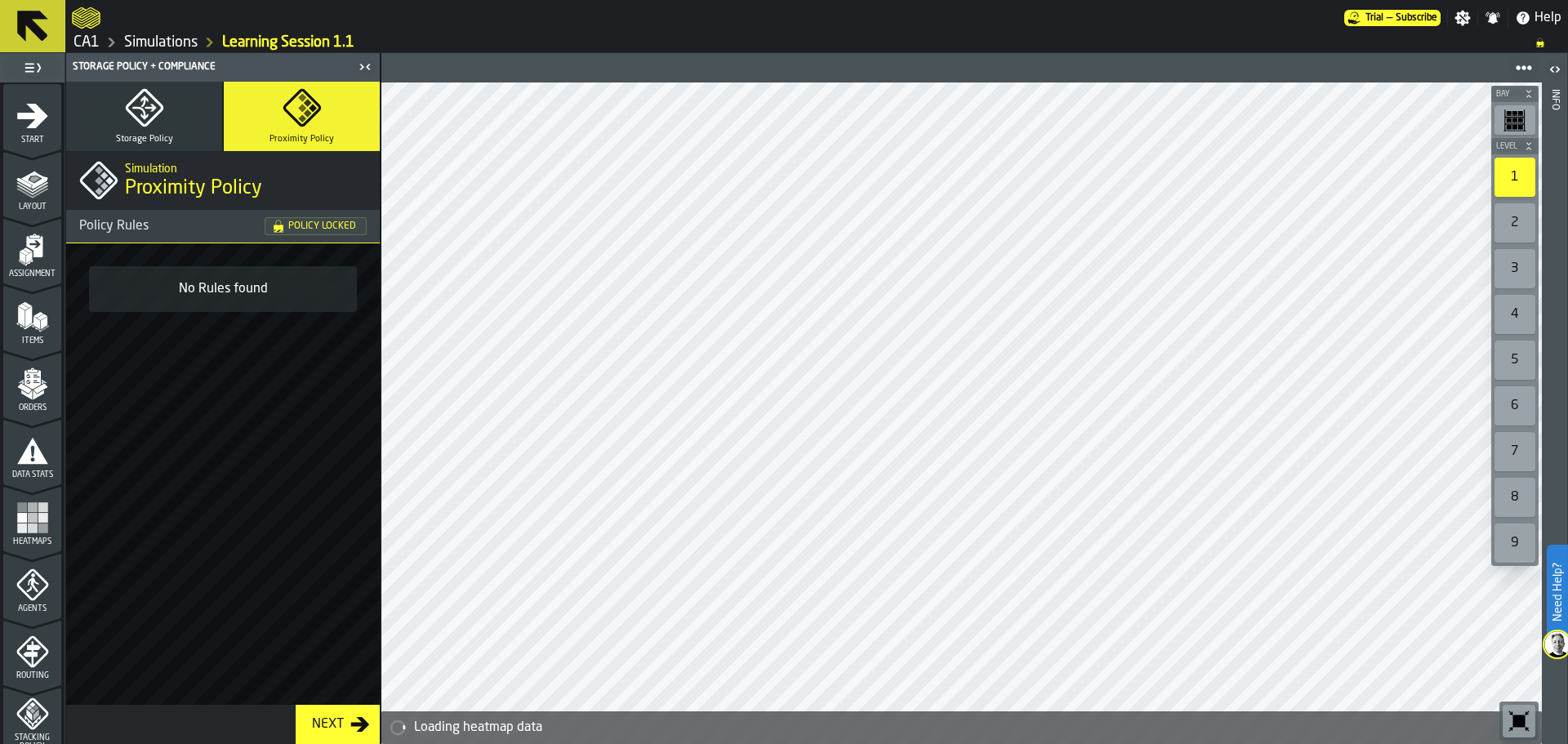
click at [16, 607] on span "Agents" at bounding box center [32, 608] width 58 height 9
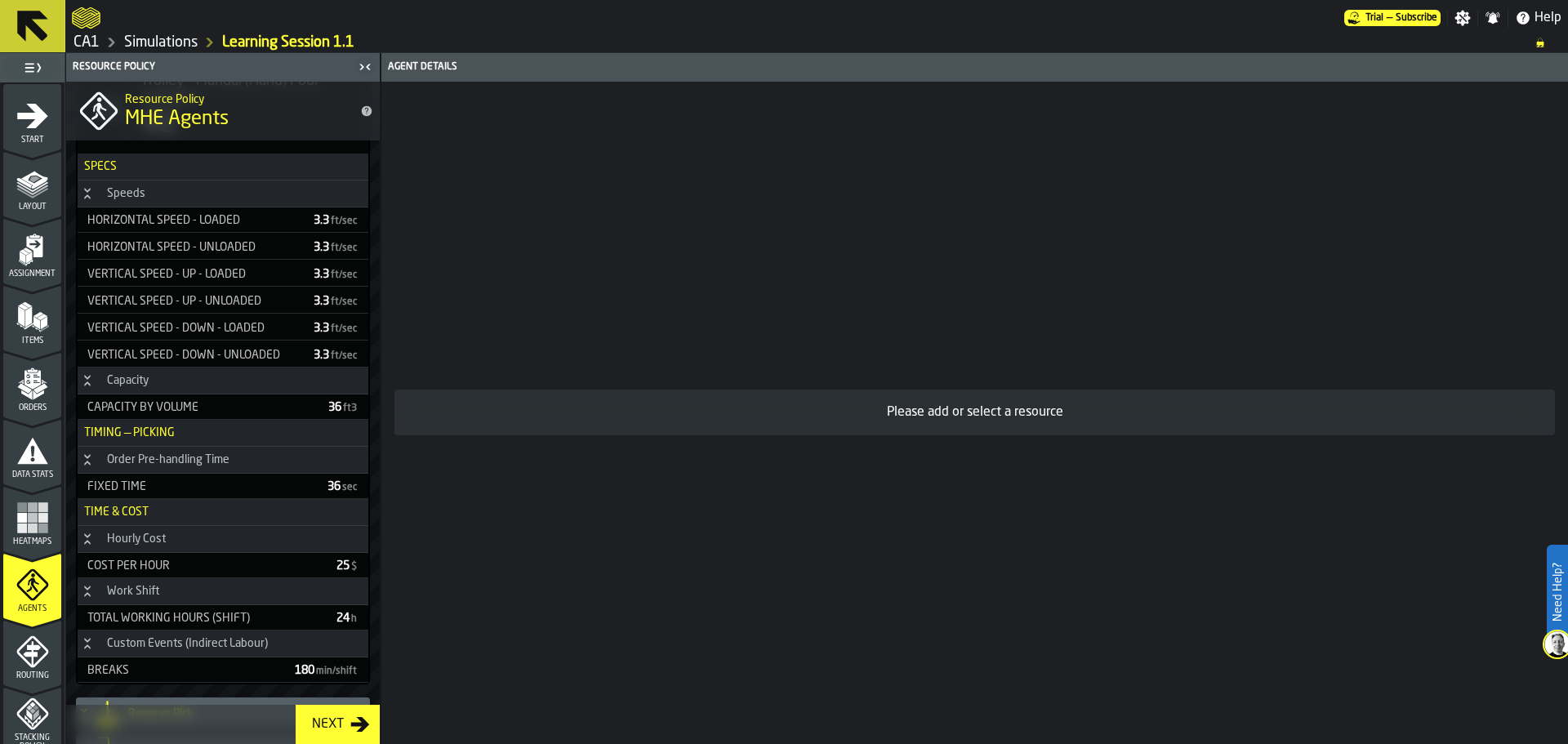
scroll to position [233, 0]
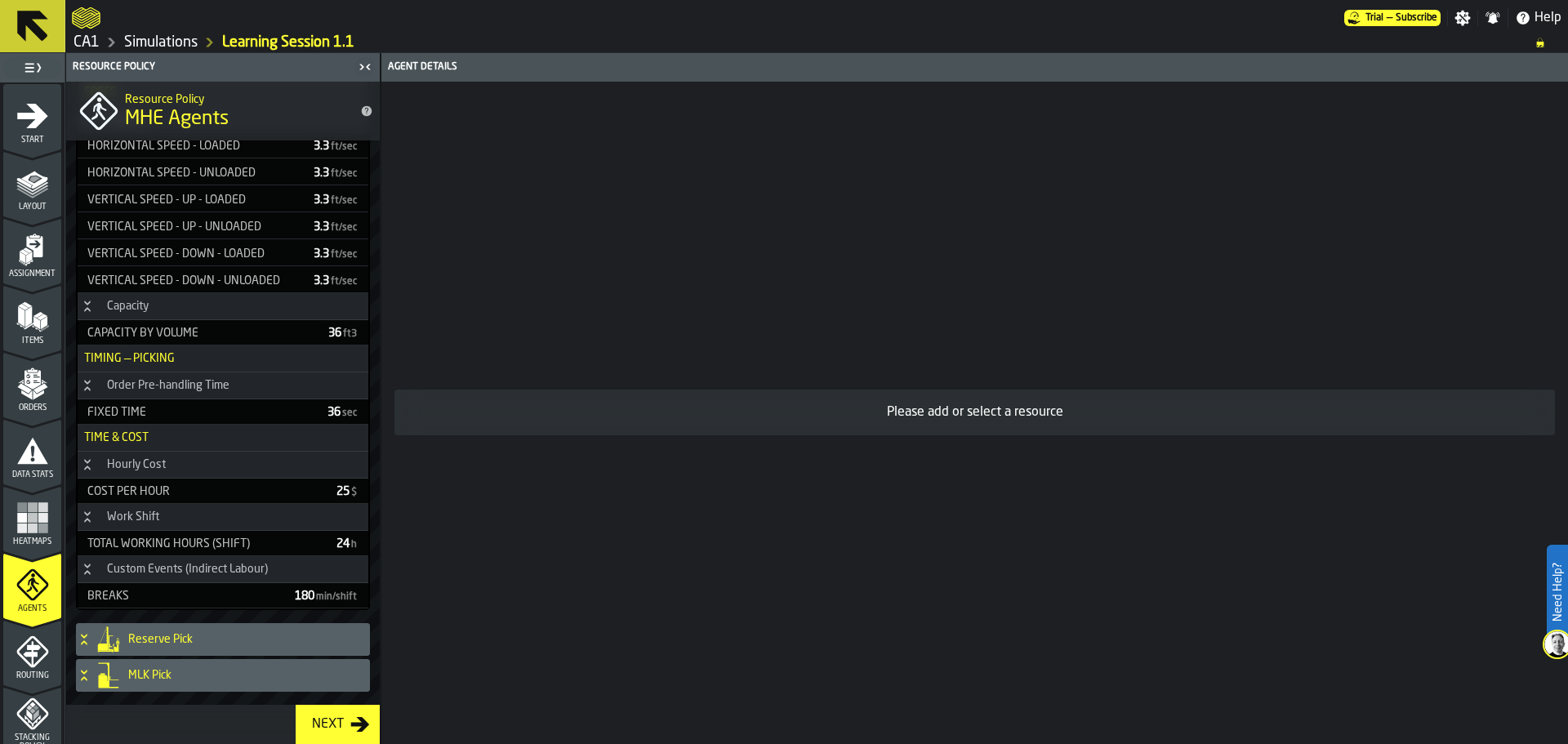
click at [211, 644] on h4 "Reserve Pick" at bounding box center [245, 639] width 235 height 13
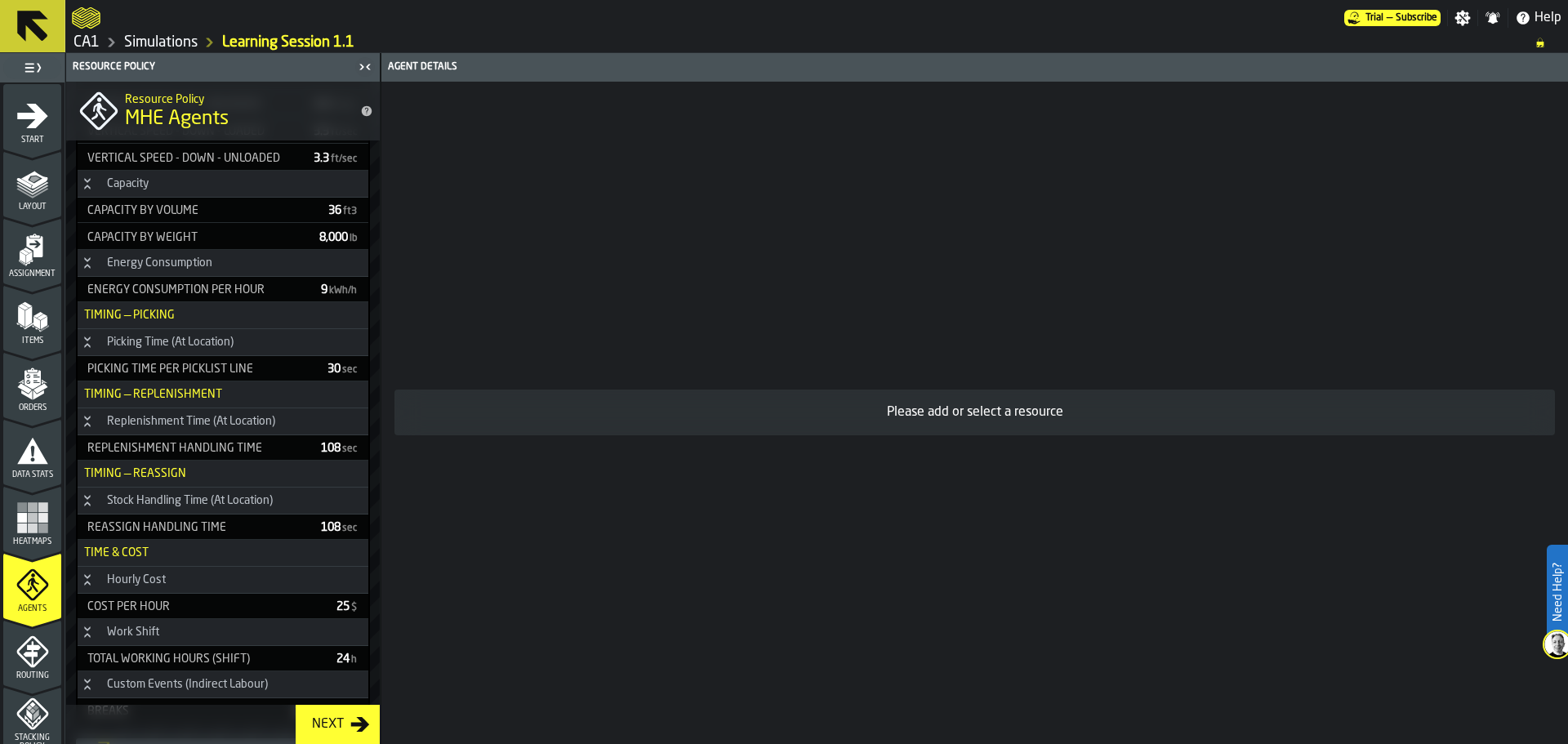
scroll to position [1090, 0]
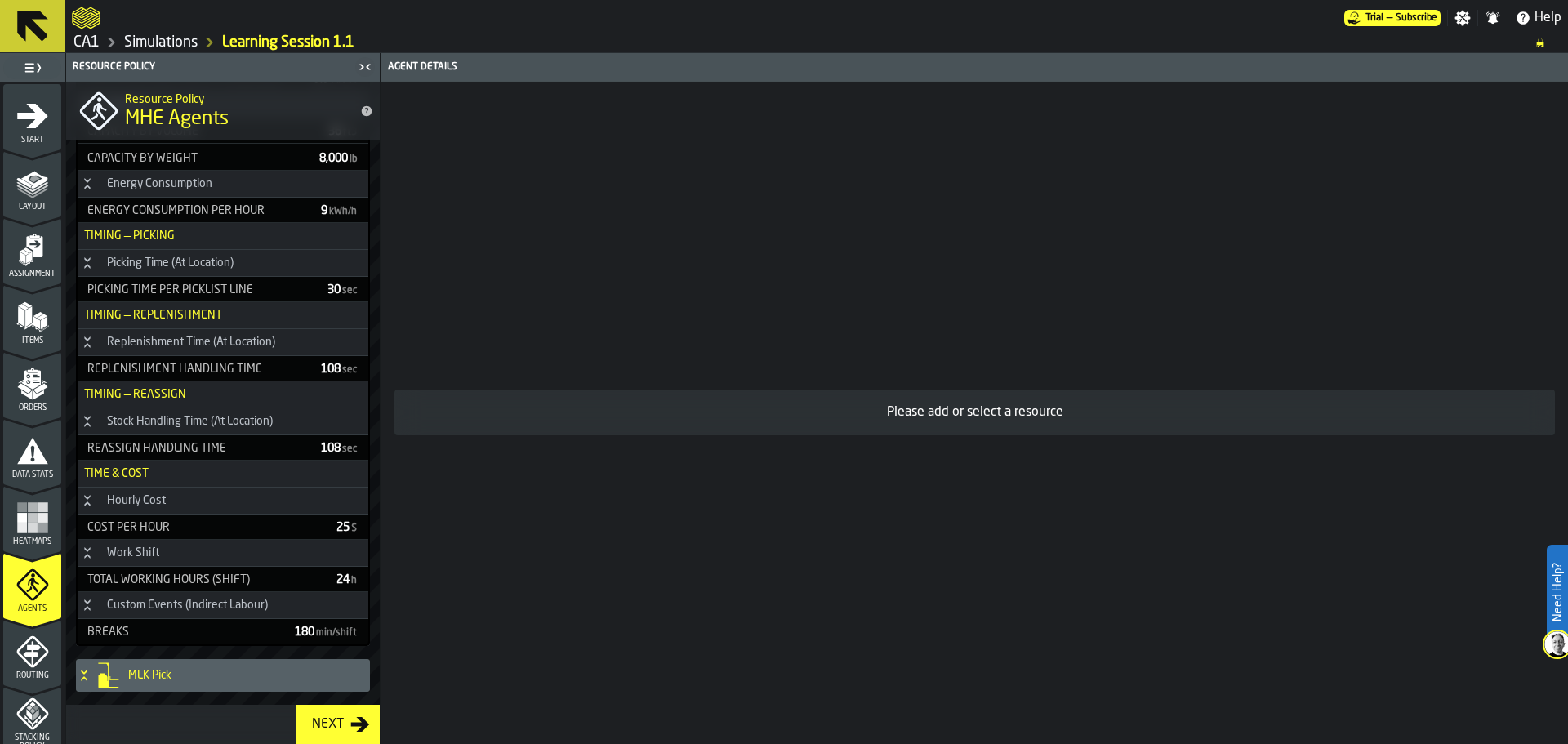
click at [46, 119] on icon "menu Start" at bounding box center [32, 115] width 32 height 32
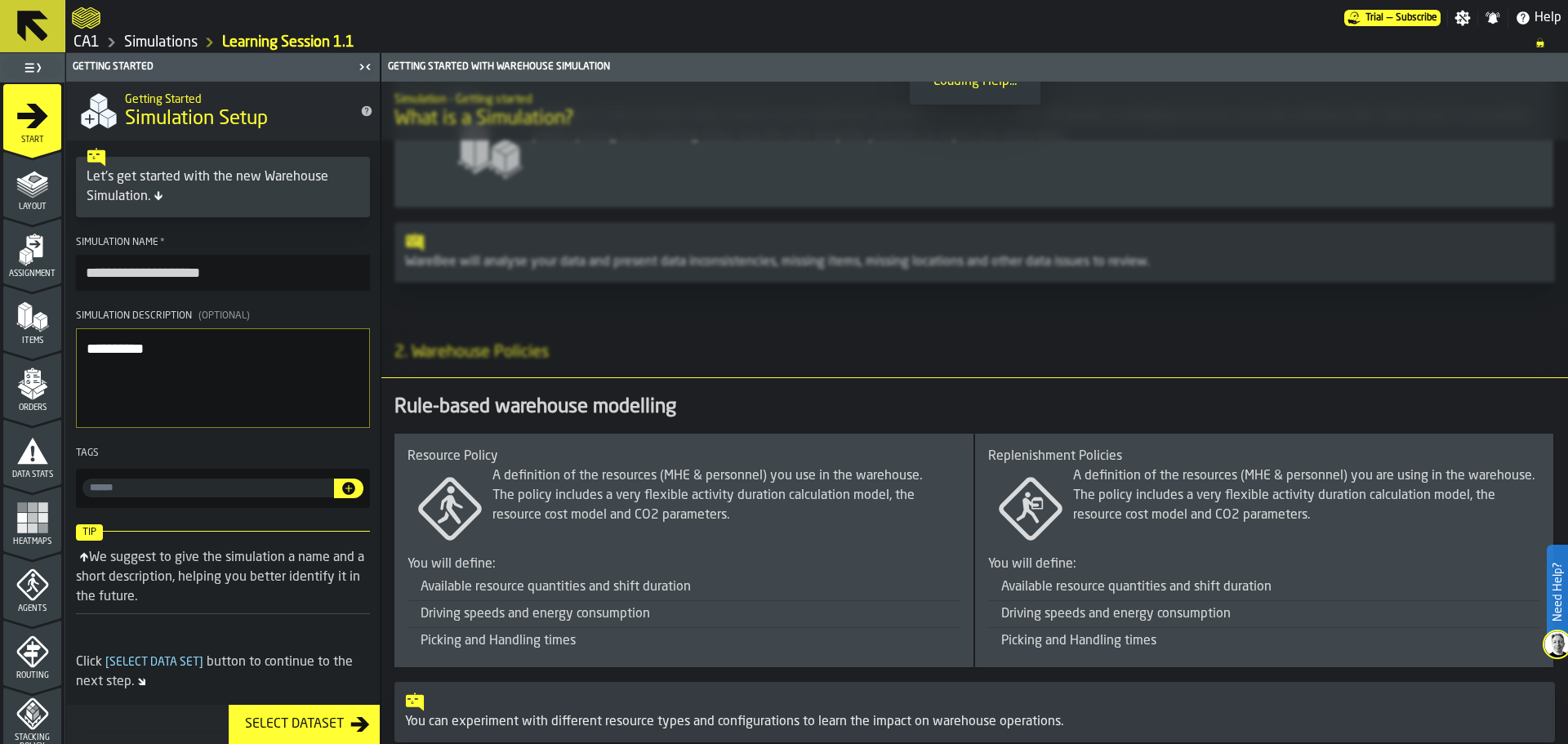
scroll to position [0, 0]
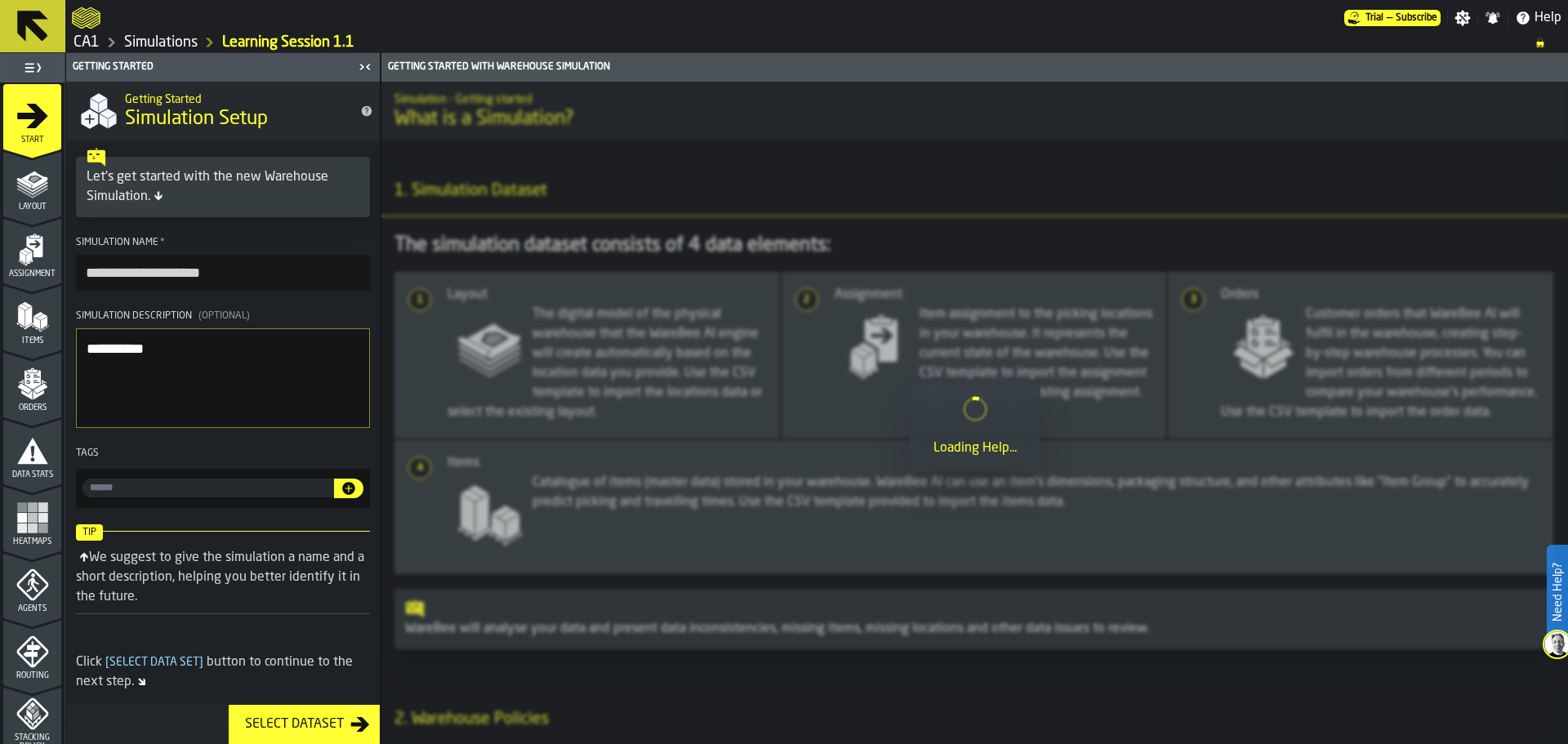
click at [252, 272] on input "**********" at bounding box center [222, 272] width 294 height 36
